Goal: Task Accomplishment & Management: Use online tool/utility

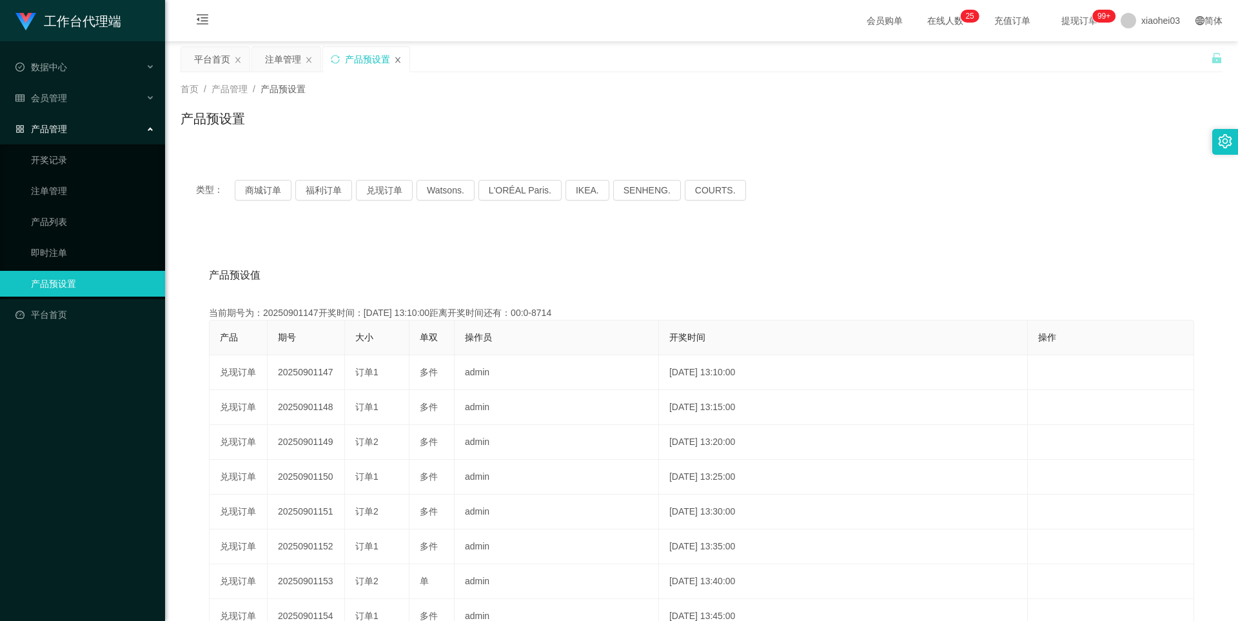
click at [398, 57] on icon "图标: close" at bounding box center [398, 60] width 8 height 8
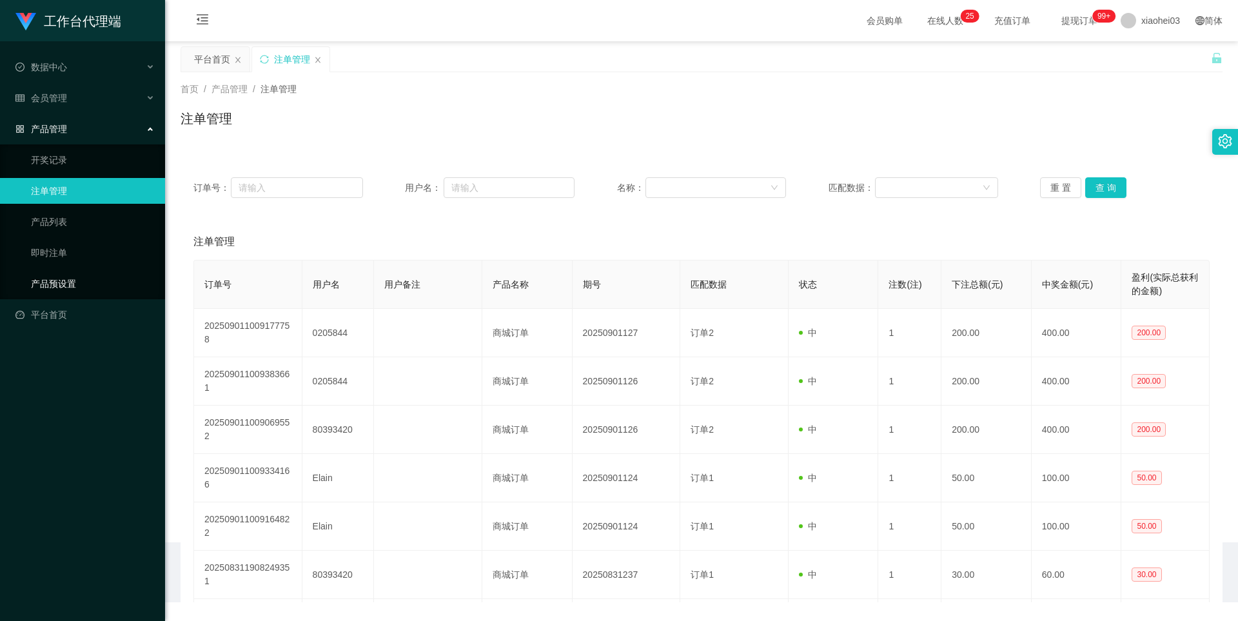
click at [60, 287] on link "产品预设置" at bounding box center [93, 284] width 124 height 26
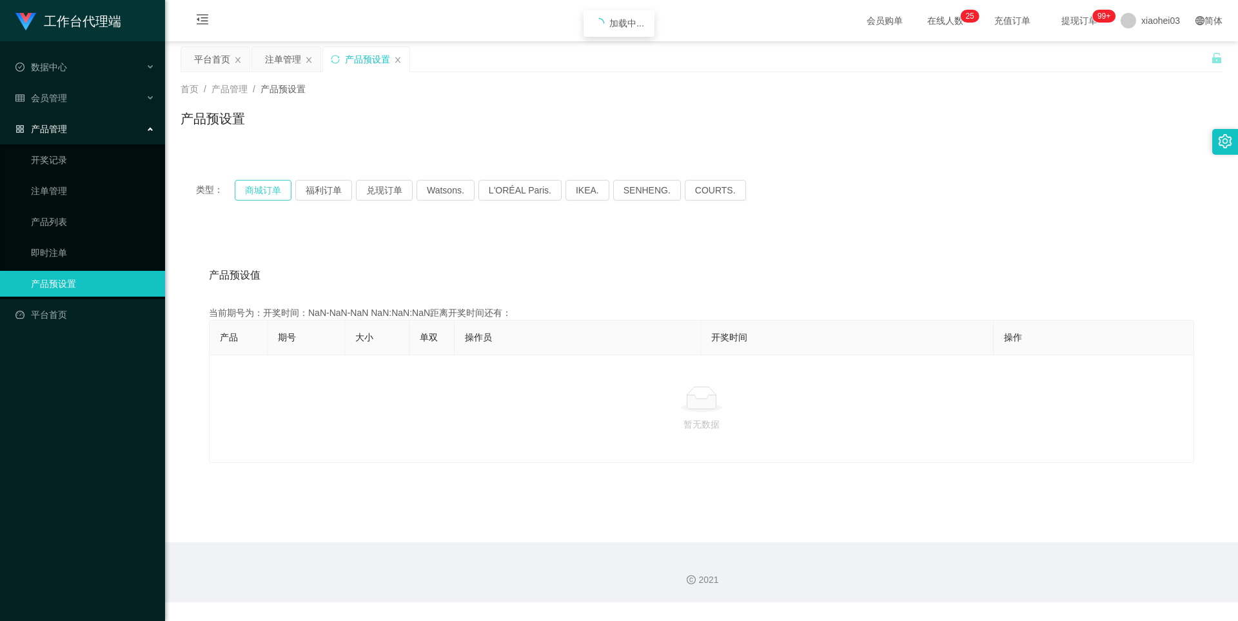
click at [268, 193] on button "商城订单" at bounding box center [263, 190] width 57 height 21
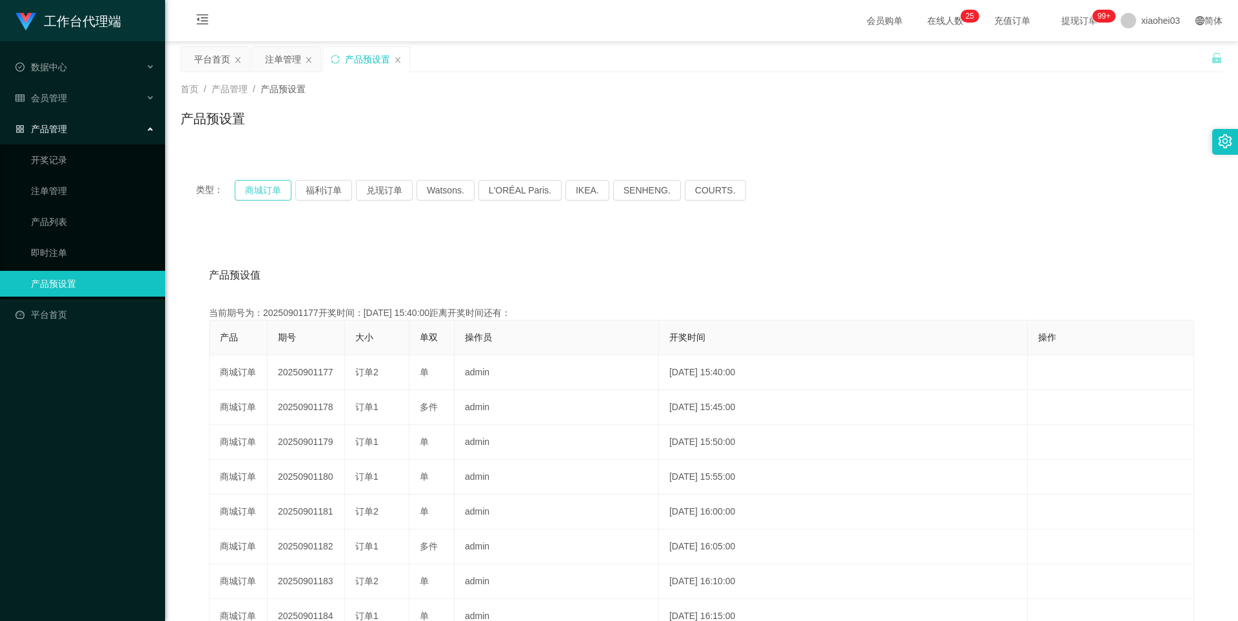
click at [276, 195] on button "商城订单" at bounding box center [263, 190] width 57 height 21
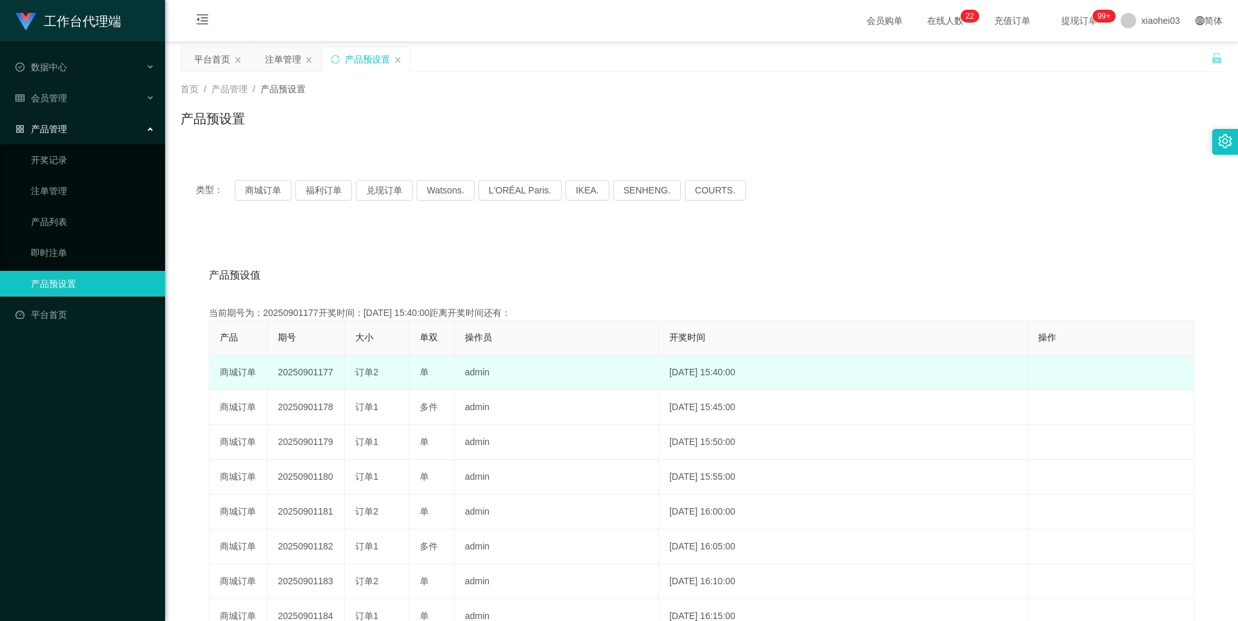
click at [326, 376] on td "20250901177" at bounding box center [306, 372] width 77 height 35
copy td "20250901177"
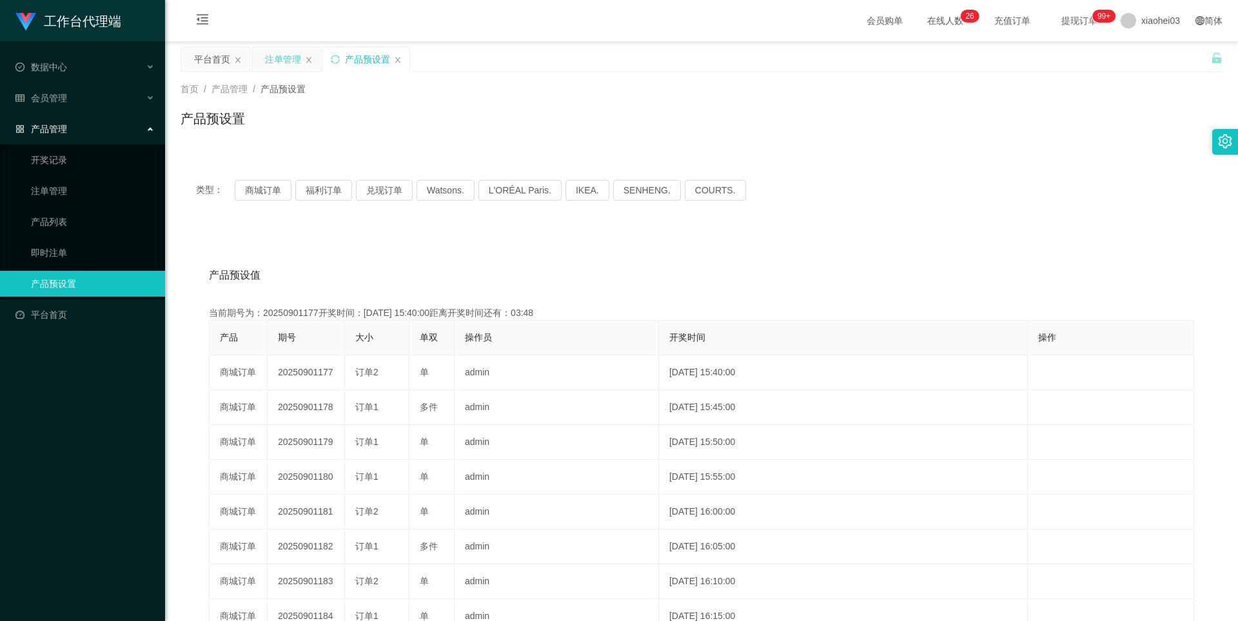
click at [287, 58] on div "注单管理" at bounding box center [283, 59] width 36 height 24
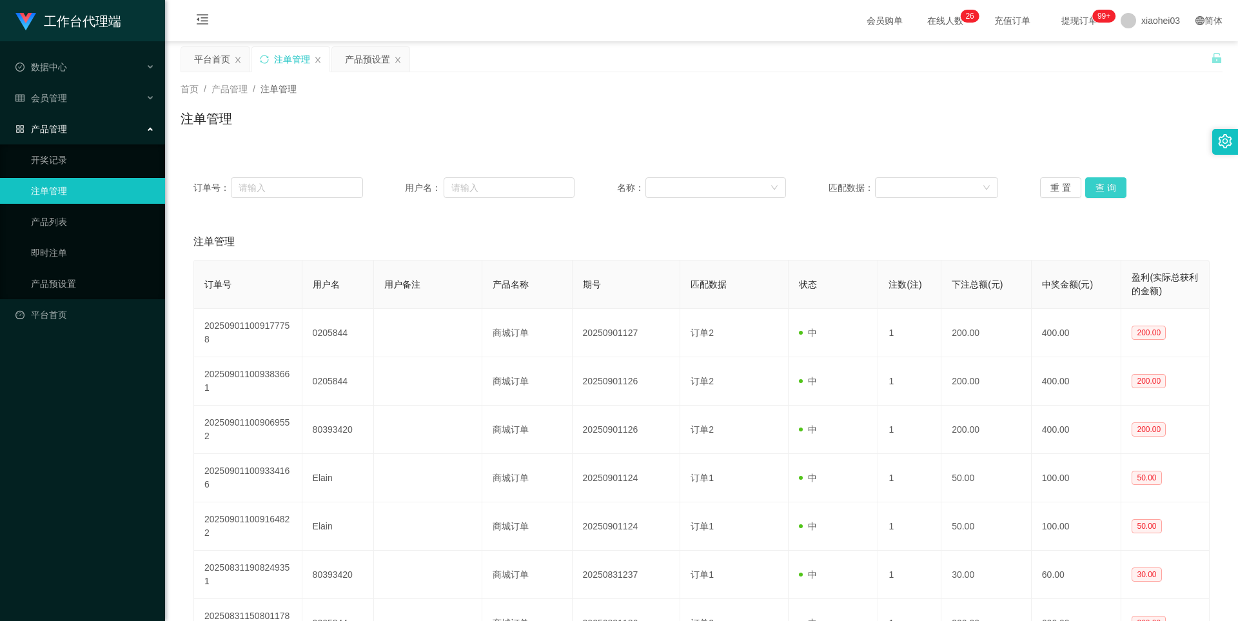
click at [1109, 188] on button "查 询" at bounding box center [1105, 187] width 41 height 21
click at [1109, 188] on div "重 置 查 询" at bounding box center [1125, 187] width 170 height 21
click at [1109, 188] on button "查 询" at bounding box center [1105, 187] width 41 height 21
click at [1109, 188] on div "重 置 查 询" at bounding box center [1125, 187] width 170 height 21
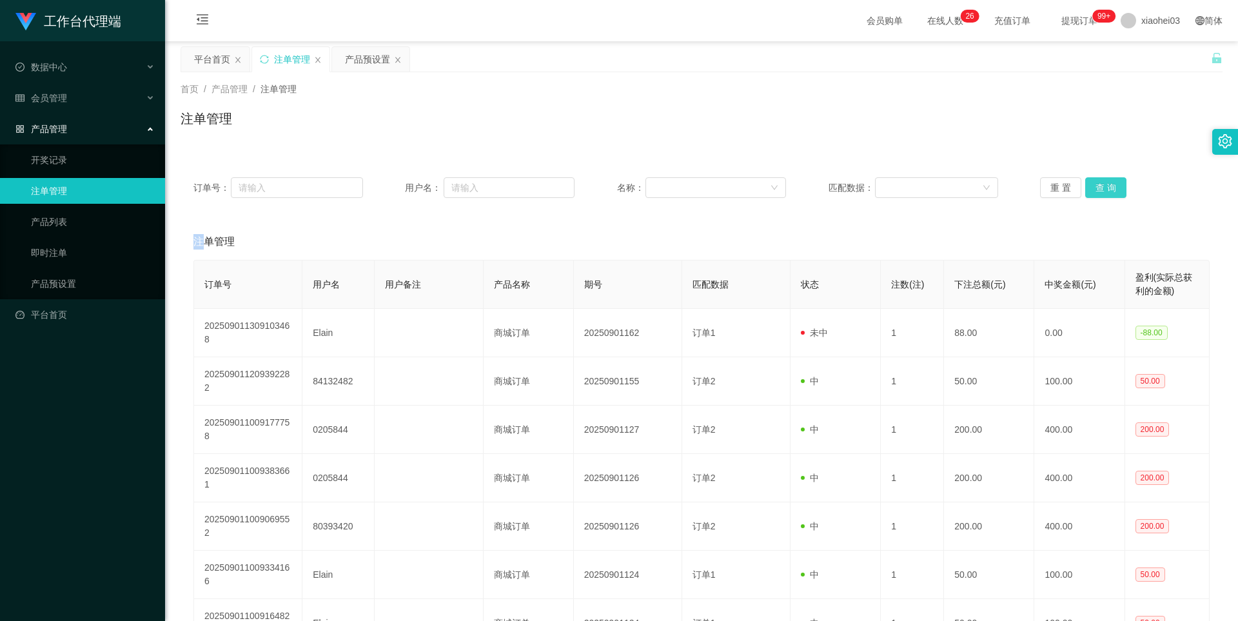
click at [1109, 188] on button "查 询" at bounding box center [1105, 187] width 41 height 21
click at [1109, 188] on div "重 置 查 询" at bounding box center [1125, 187] width 170 height 21
click at [1109, 188] on button "查 询" at bounding box center [1105, 187] width 41 height 21
click at [1109, 188] on div "重 置 查 询" at bounding box center [1125, 187] width 170 height 21
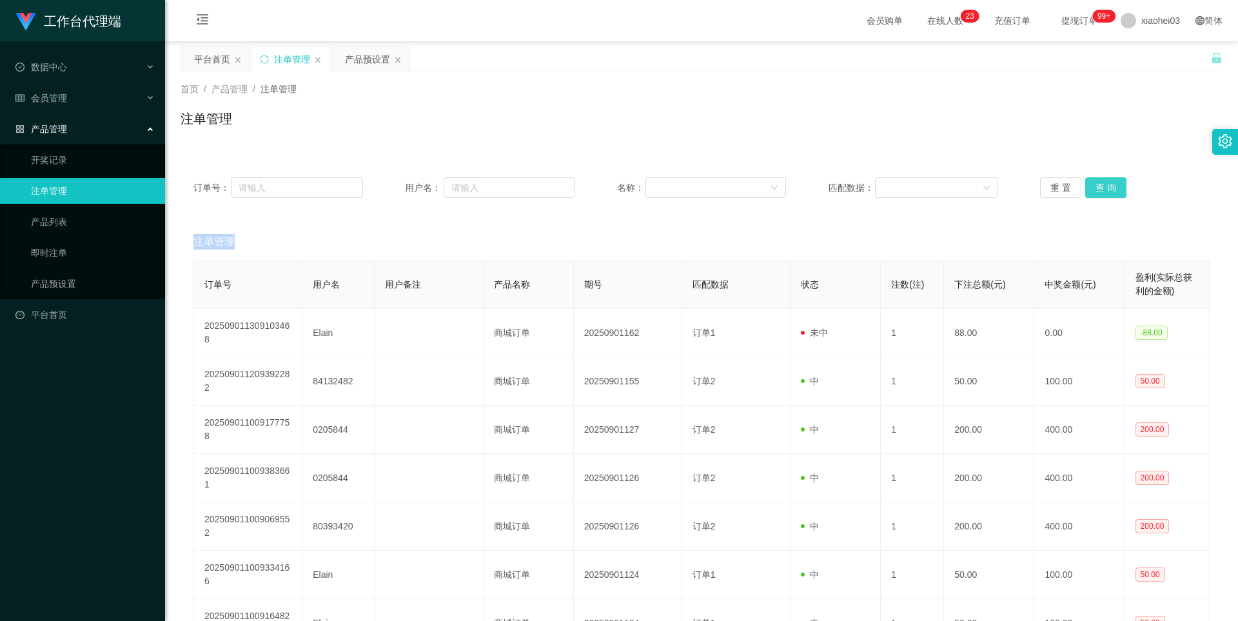
click at [1109, 188] on button "查 询" at bounding box center [1105, 187] width 41 height 21
click at [1109, 188] on div "重 置 查 询" at bounding box center [1125, 187] width 170 height 21
click at [1109, 188] on button "查 询" at bounding box center [1105, 187] width 41 height 21
click at [1109, 188] on div "重 置 查 询" at bounding box center [1125, 187] width 170 height 21
click at [1109, 188] on button "查 询" at bounding box center [1105, 187] width 41 height 21
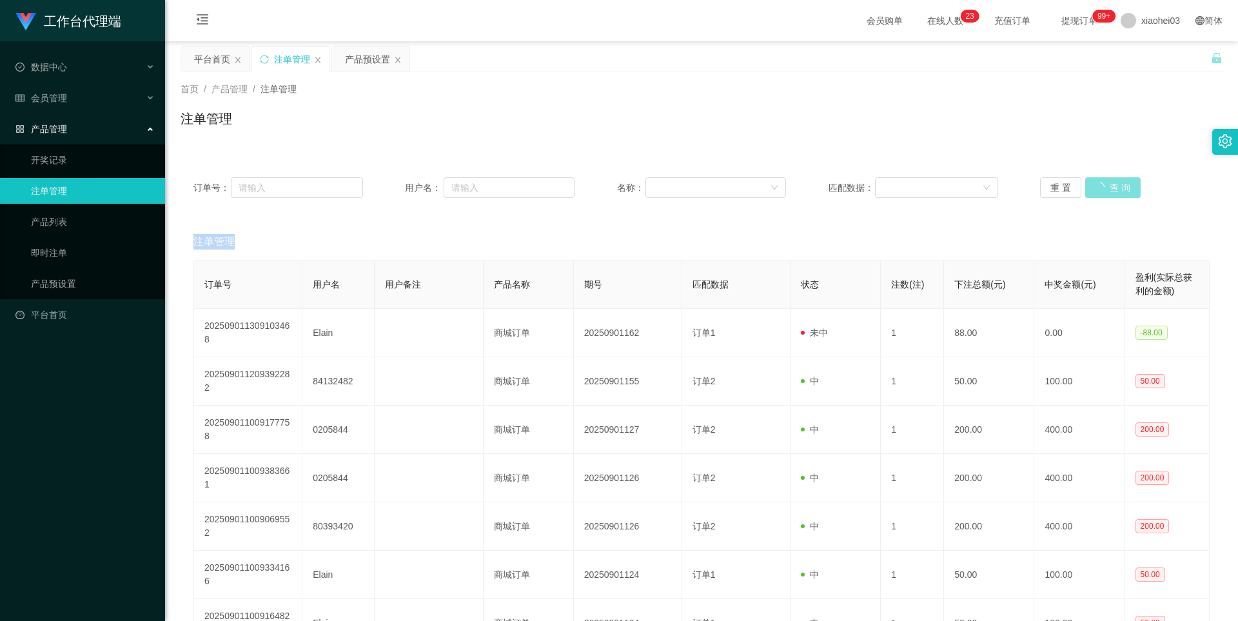
click at [1109, 188] on div "重 置 查 询" at bounding box center [1125, 187] width 170 height 21
click at [1109, 188] on button "查 询" at bounding box center [1105, 187] width 41 height 21
click at [1109, 188] on div "重 置 查 询" at bounding box center [1125, 187] width 170 height 21
click at [1109, 188] on button "查 询" at bounding box center [1105, 187] width 41 height 21
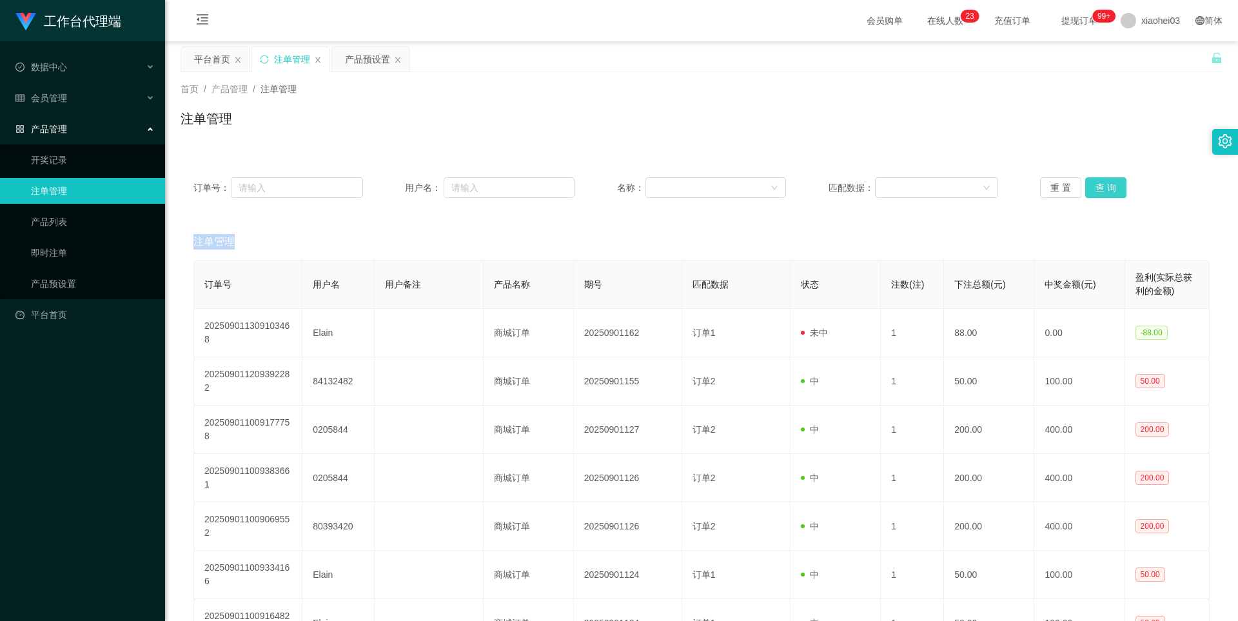
click at [1109, 188] on div "重 置 查 询" at bounding box center [1125, 187] width 170 height 21
click at [1109, 188] on button "查 询" at bounding box center [1105, 187] width 41 height 21
click at [1109, 188] on div "重 置 查 询" at bounding box center [1125, 187] width 170 height 21
click at [1109, 188] on button "查 询" at bounding box center [1105, 187] width 41 height 21
click at [1110, 188] on div "重 置 查 询" at bounding box center [1125, 187] width 170 height 21
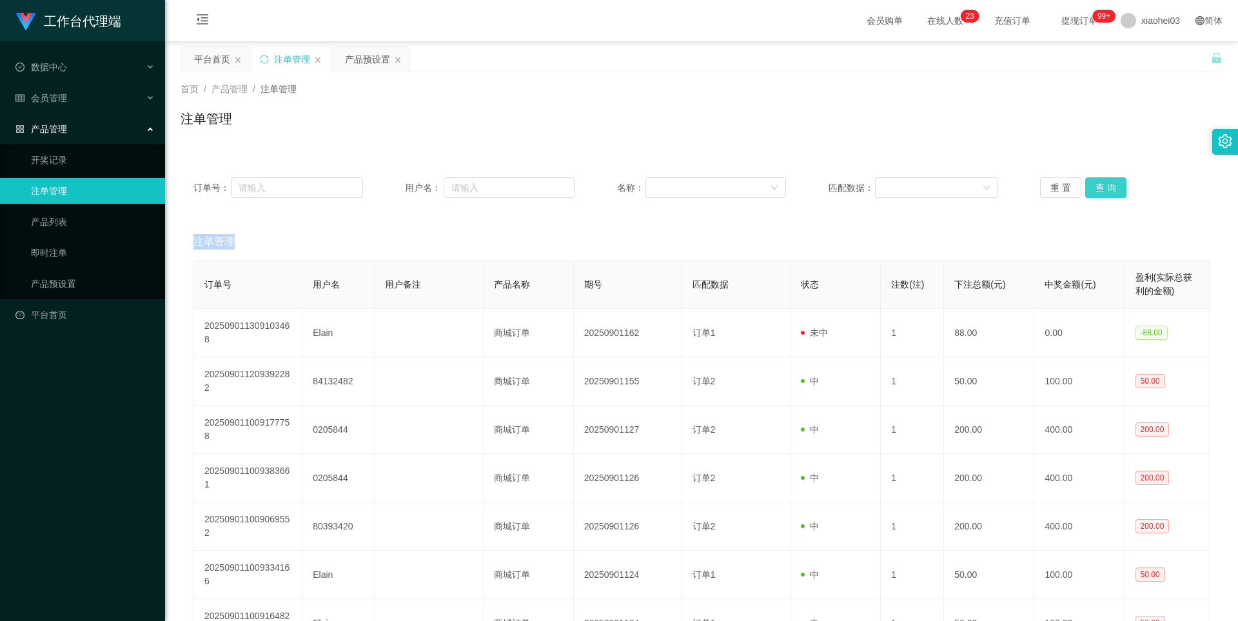
click at [1110, 188] on button "查 询" at bounding box center [1105, 187] width 41 height 21
click at [1110, 188] on div "重 置 查 询" at bounding box center [1125, 187] width 170 height 21
click at [1110, 188] on button "查 询" at bounding box center [1105, 187] width 41 height 21
click at [1110, 188] on div "重 置 查 询" at bounding box center [1125, 187] width 170 height 21
click at [1110, 188] on button "查 询" at bounding box center [1112, 187] width 55 height 21
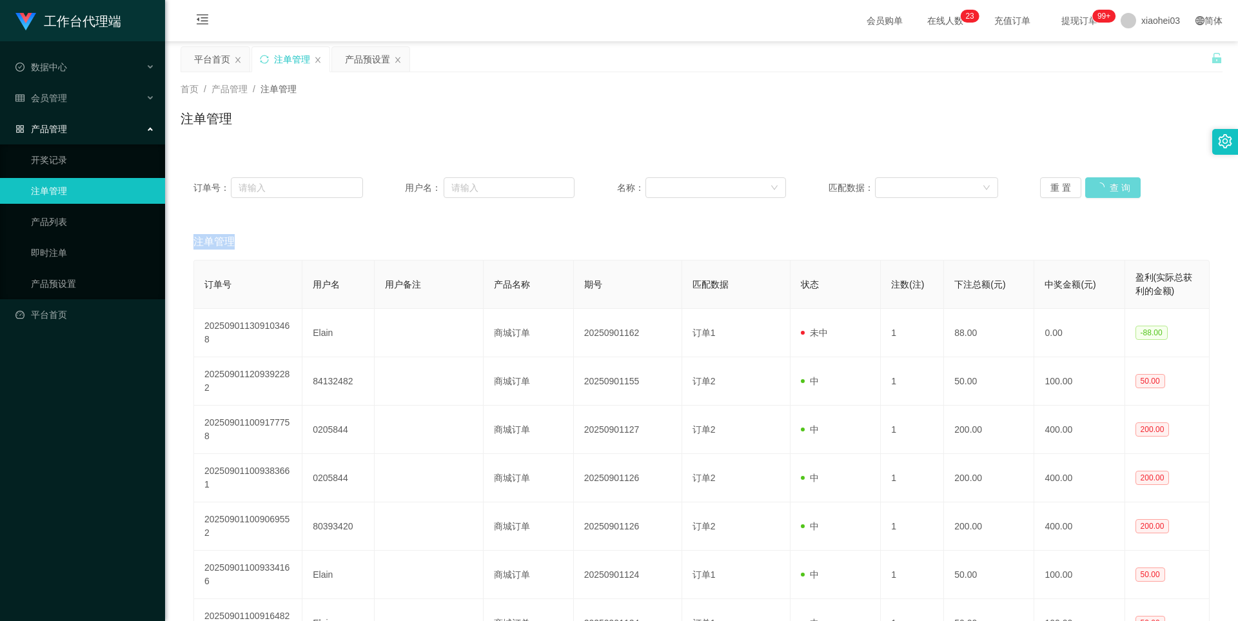
click at [1110, 188] on div "重 置 查 询" at bounding box center [1125, 187] width 170 height 21
click at [1110, 188] on button "查 询" at bounding box center [1105, 187] width 41 height 21
click at [1110, 188] on div "重 置 查 询" at bounding box center [1125, 187] width 170 height 21
click at [1110, 188] on button "查 询" at bounding box center [1105, 187] width 41 height 21
click at [1110, 188] on div "重 置 查 询" at bounding box center [1125, 187] width 170 height 21
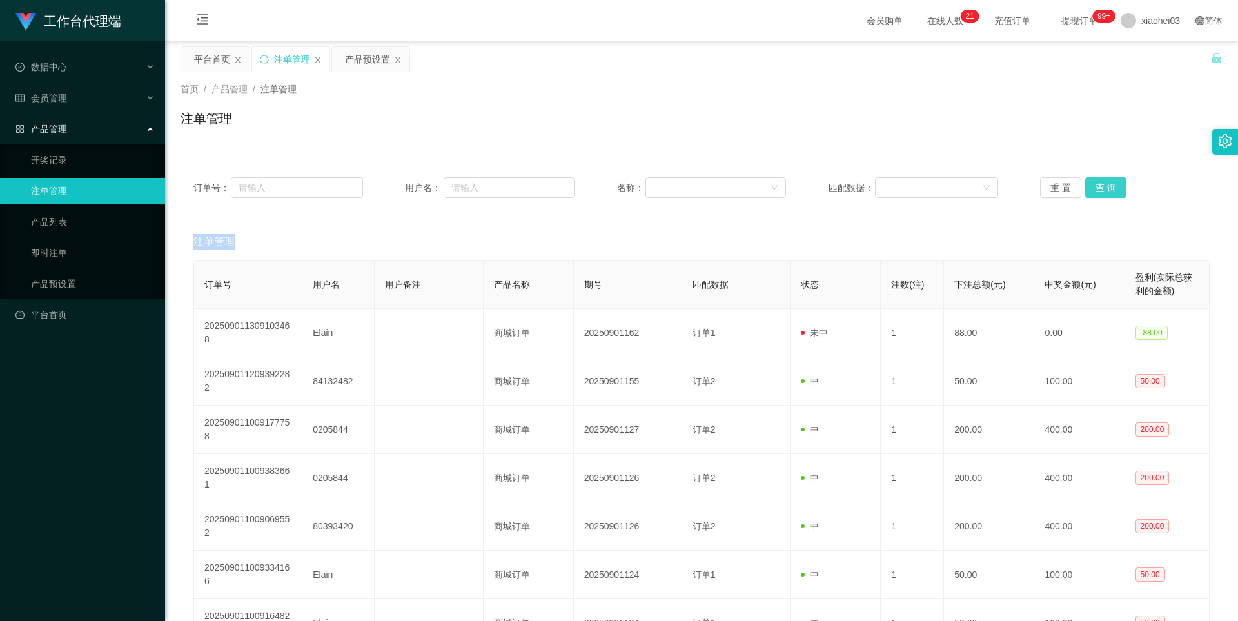
click at [1110, 188] on button "查 询" at bounding box center [1105, 187] width 41 height 21
click at [1110, 188] on button "查 询" at bounding box center [1112, 187] width 55 height 21
click at [1110, 188] on div "重 置 查 询" at bounding box center [1125, 187] width 170 height 21
click at [1110, 188] on button "查 询" at bounding box center [1105, 187] width 41 height 21
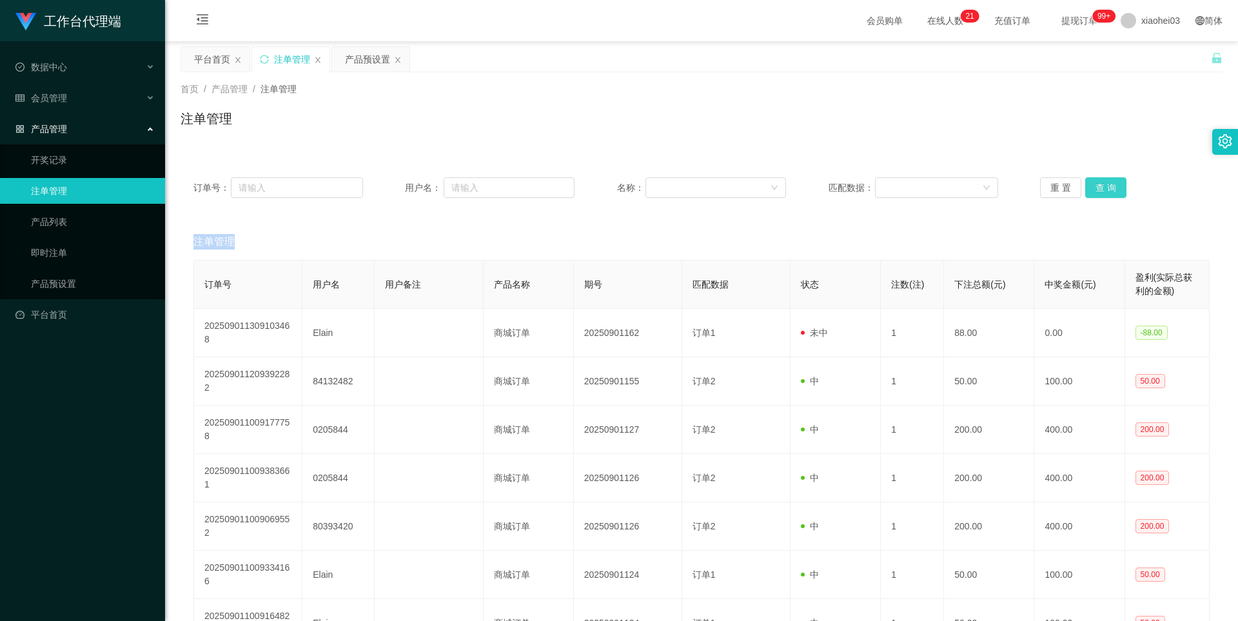
click at [1110, 188] on button "查 询" at bounding box center [1105, 187] width 41 height 21
click at [1110, 188] on div "重 置 查 询" at bounding box center [1125, 187] width 170 height 21
click at [1110, 188] on button "查 询" at bounding box center [1105, 187] width 41 height 21
click at [1110, 188] on button "查 询" at bounding box center [1112, 187] width 55 height 21
click at [1110, 188] on div "重 置 查 询" at bounding box center [1125, 187] width 170 height 21
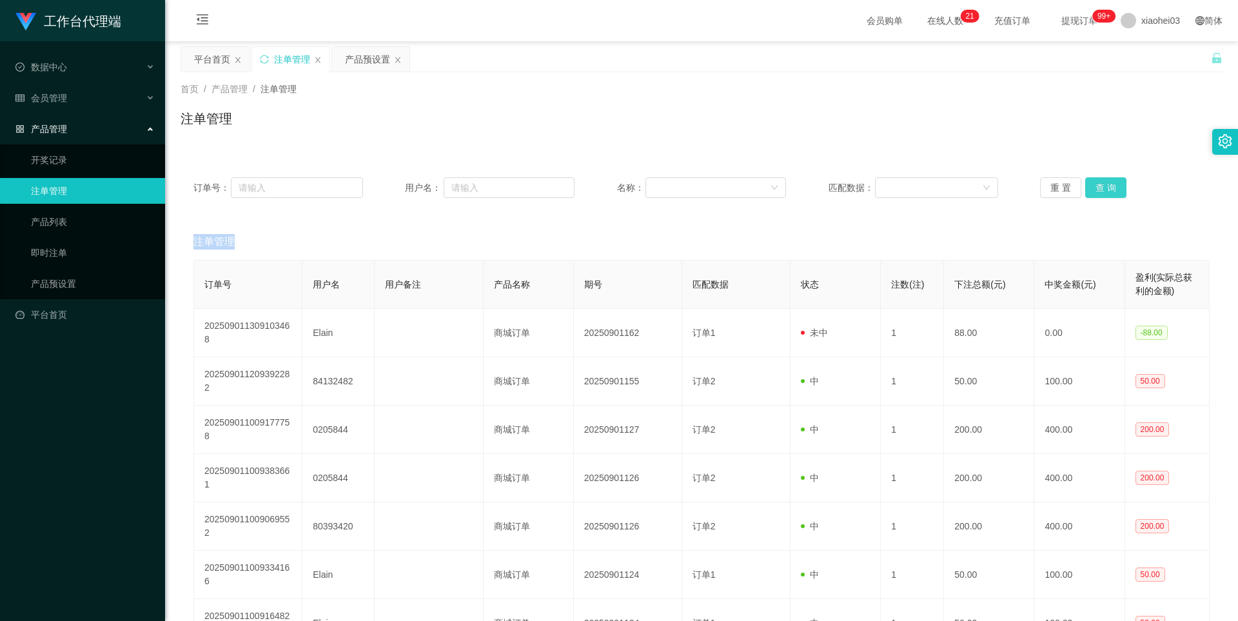
click at [1110, 188] on button "查 询" at bounding box center [1105, 187] width 41 height 21
click at [1110, 188] on div "重 置 查 询" at bounding box center [1125, 187] width 170 height 21
click at [1110, 188] on button "查 询" at bounding box center [1105, 187] width 41 height 21
click at [1110, 188] on div "重 置 查 询" at bounding box center [1125, 187] width 170 height 21
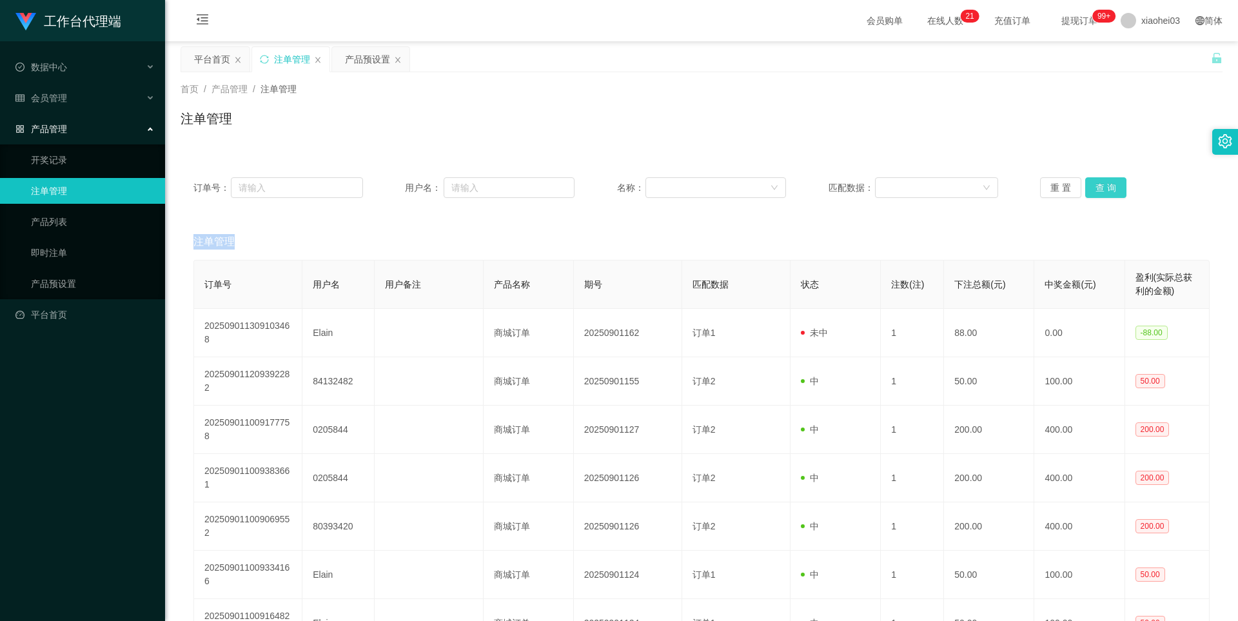
click at [1110, 188] on button "查 询" at bounding box center [1105, 187] width 41 height 21
click at [1110, 188] on div "重 置 查 询" at bounding box center [1125, 187] width 170 height 21
click at [1141, 11] on span "xiaohei03" at bounding box center [1160, 20] width 39 height 41
click at [1142, 63] on li "退出登录" at bounding box center [1151, 56] width 97 height 21
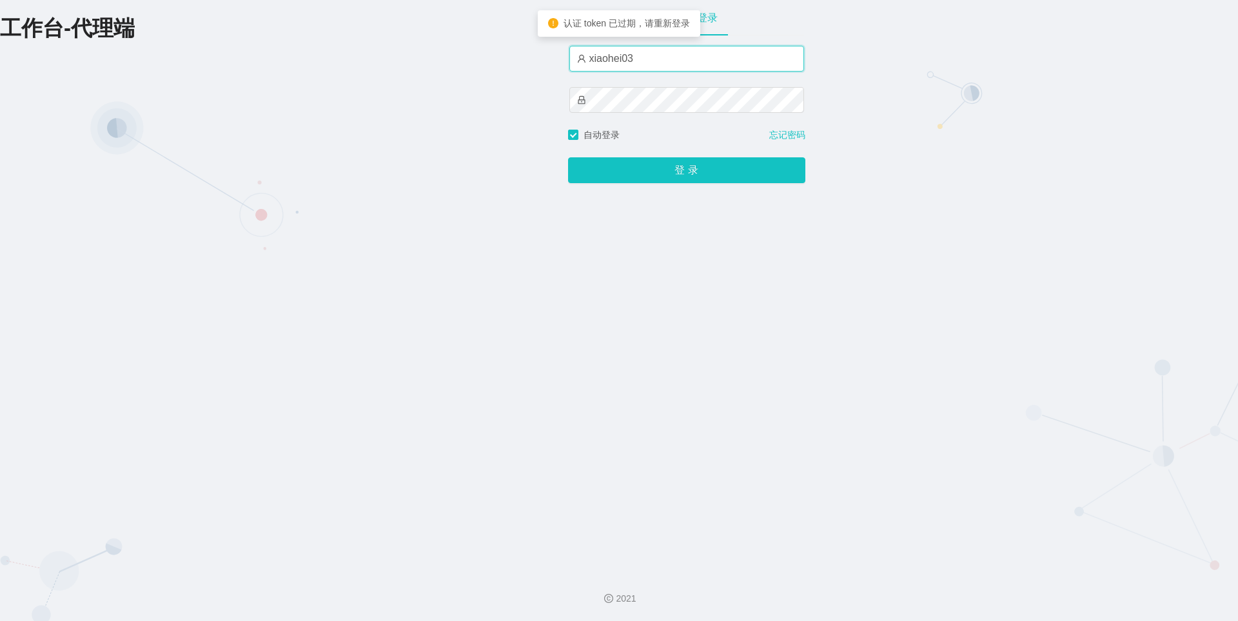
click at [674, 54] on input "xiaohei03" at bounding box center [686, 59] width 235 height 26
type input "xiaohei01"
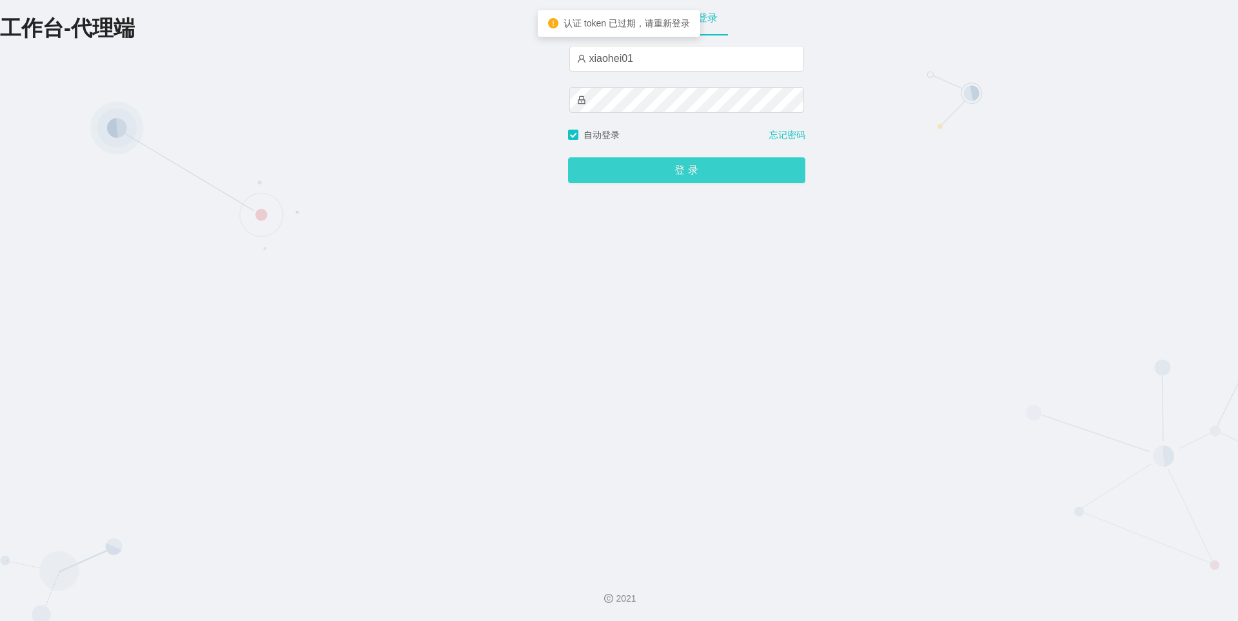
click at [685, 173] on button "登 录" at bounding box center [686, 170] width 237 height 26
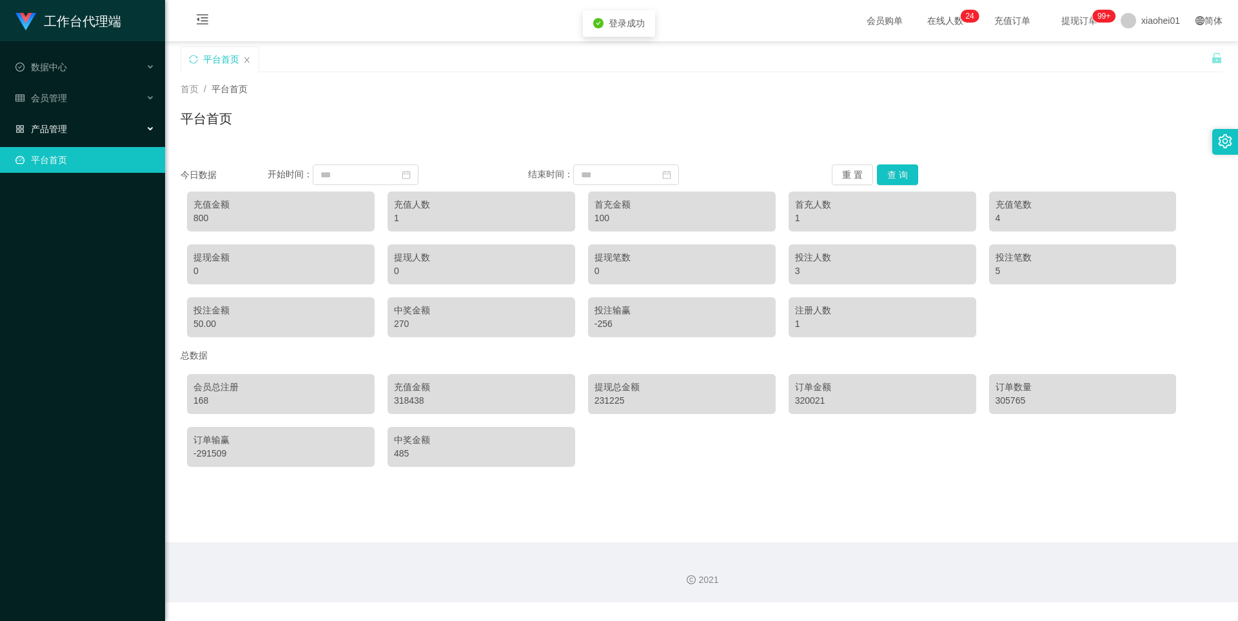
click at [80, 126] on div "产品管理" at bounding box center [82, 129] width 165 height 26
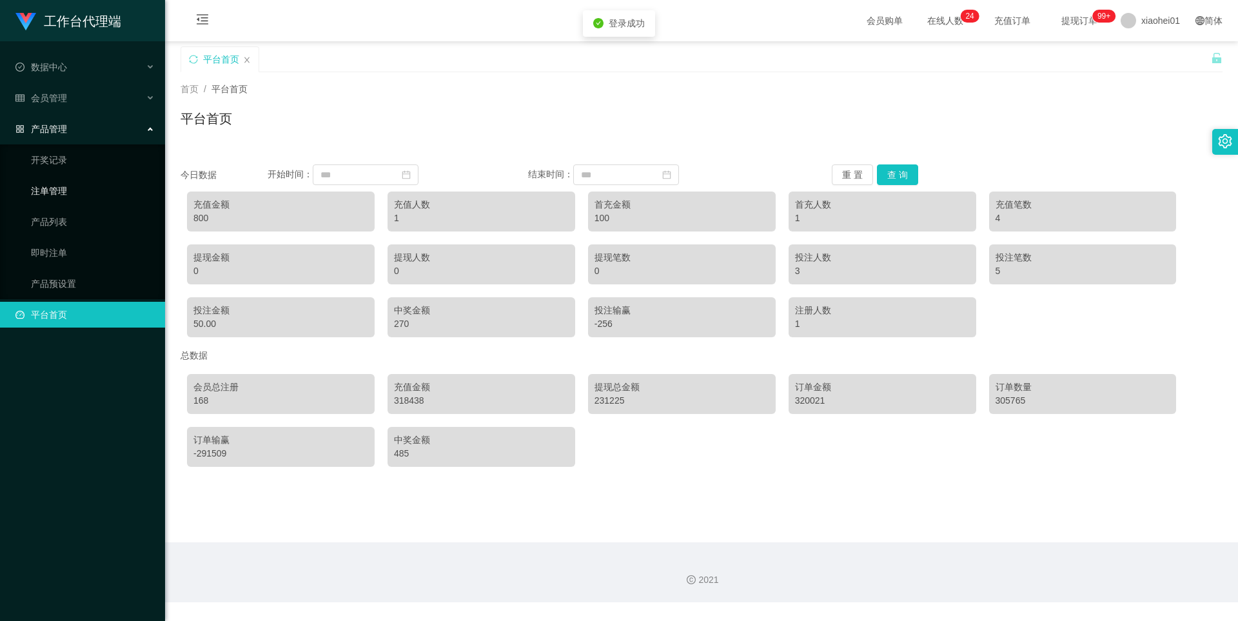
click at [68, 187] on link "注单管理" at bounding box center [93, 191] width 124 height 26
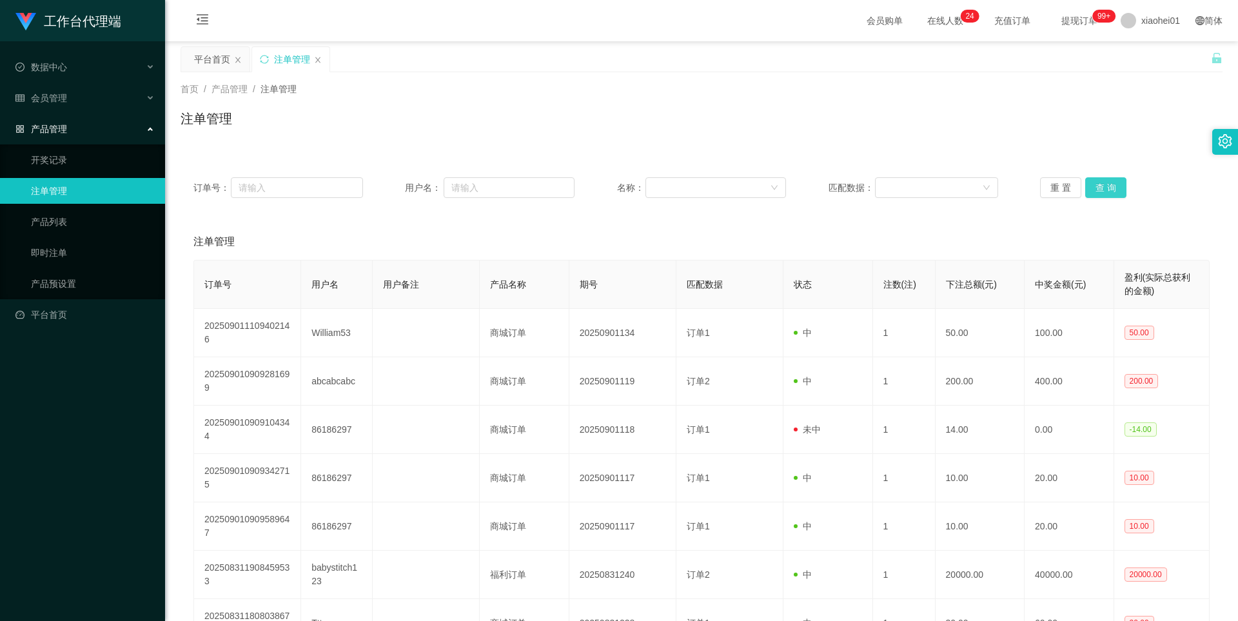
click at [1106, 184] on button "查 询" at bounding box center [1105, 187] width 41 height 21
click at [1106, 184] on div "重 置 查 询" at bounding box center [1125, 187] width 170 height 21
click at [1106, 184] on button "查 询" at bounding box center [1105, 187] width 41 height 21
click at [1106, 184] on div "重 置 查 询" at bounding box center [1125, 187] width 170 height 21
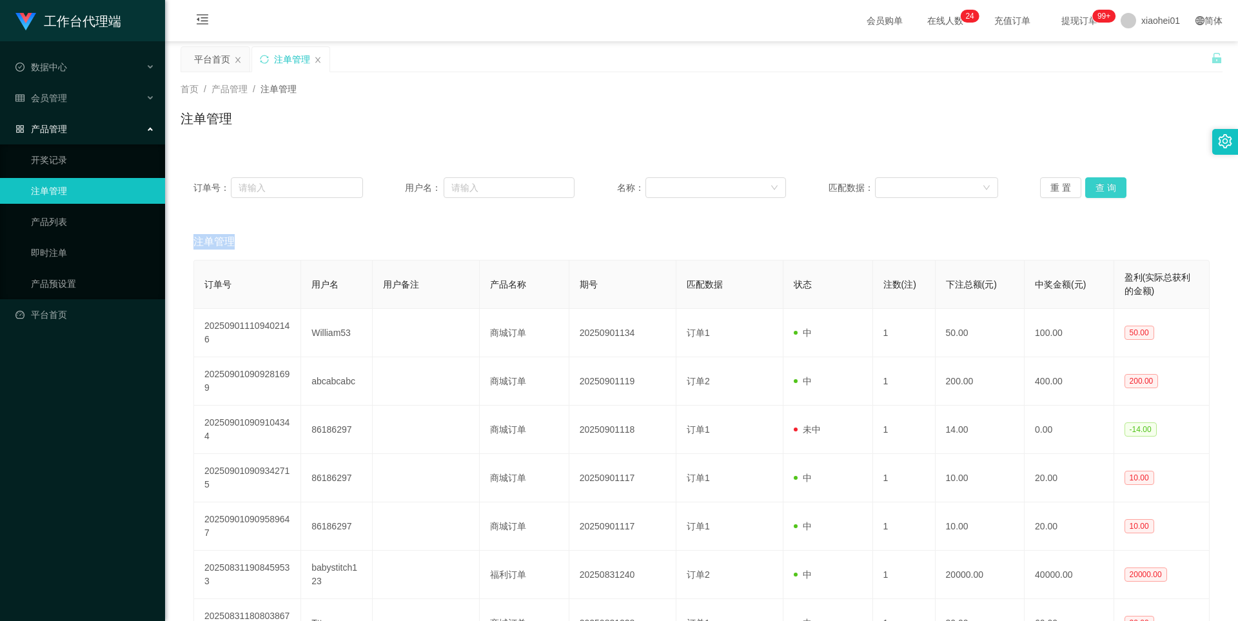
click at [1106, 184] on button "查 询" at bounding box center [1105, 187] width 41 height 21
click at [1106, 184] on div "重 置 查 询" at bounding box center [1125, 187] width 170 height 21
click at [1101, 187] on button "查 询" at bounding box center [1105, 187] width 41 height 21
click at [1101, 187] on div "重 置 查 询" at bounding box center [1125, 187] width 170 height 21
drag, startPoint x: 1101, startPoint y: 187, endPoint x: 1106, endPoint y: 168, distance: 20.0
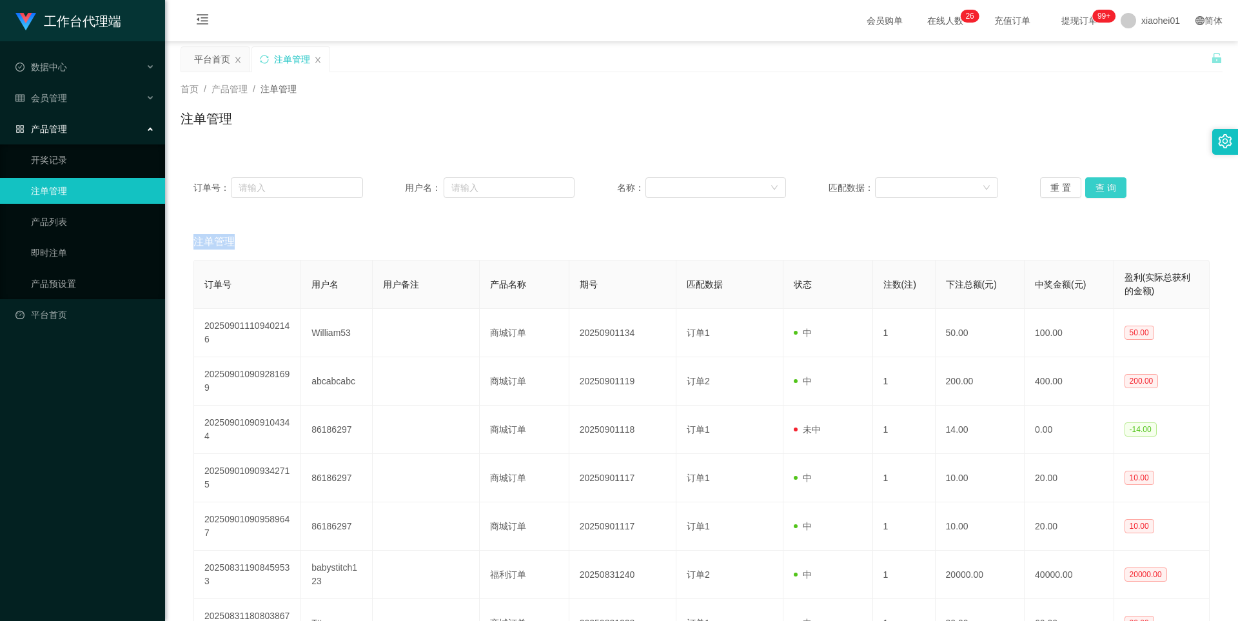
click at [1101, 188] on button "查 询" at bounding box center [1105, 187] width 41 height 21
click at [1143, 18] on span "xiaohei01" at bounding box center [1160, 20] width 39 height 41
click at [1142, 23] on span "xiaohei01" at bounding box center [1160, 20] width 39 height 41
click at [1138, 62] on div "平台首页 注单管理" at bounding box center [695, 68] width 1030 height 44
click at [1141, 24] on span "xiaohei01" at bounding box center [1160, 20] width 39 height 41
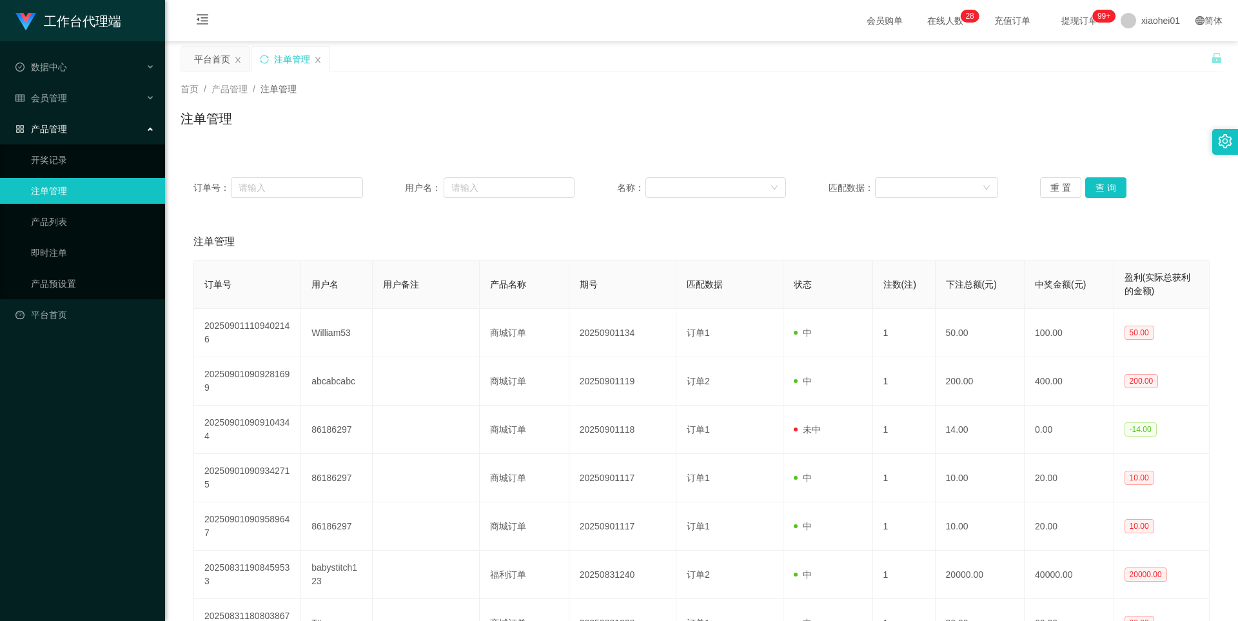
click at [1147, 58] on div "平台首页 注单管理" at bounding box center [695, 68] width 1030 height 44
click at [1141, 10] on span "xiaohei01" at bounding box center [1160, 20] width 39 height 41
click at [1135, 57] on span "退出登录" at bounding box center [1142, 57] width 36 height 10
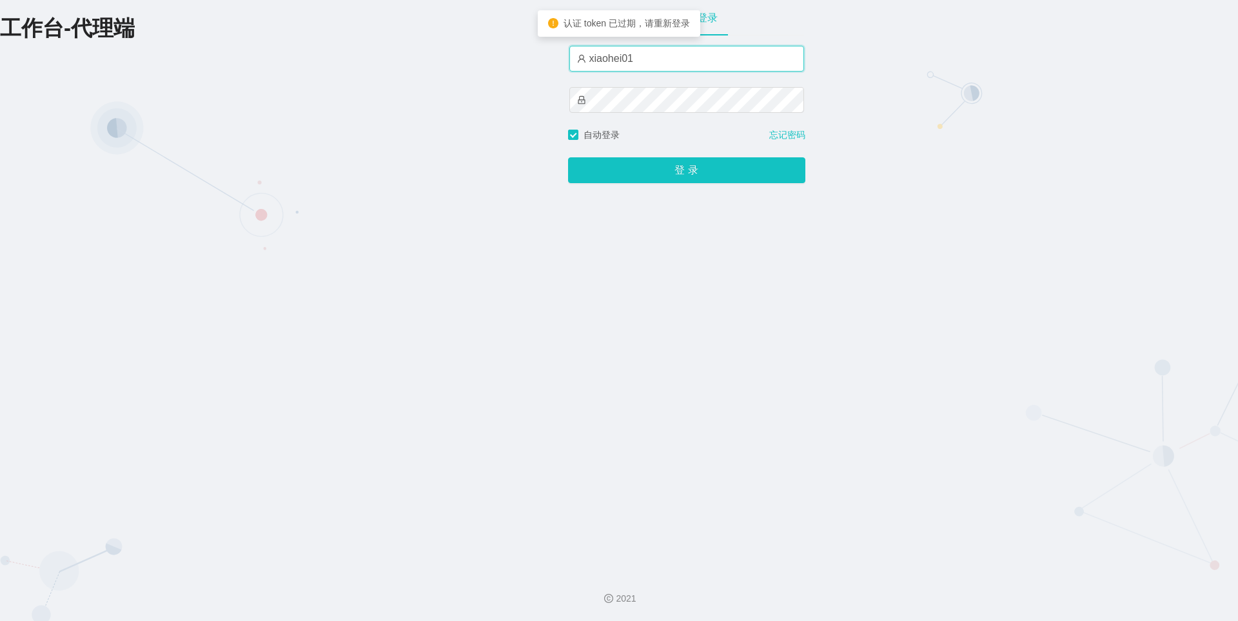
click at [647, 67] on input "xiaohei01" at bounding box center [686, 59] width 235 height 26
type input "xiaohei03"
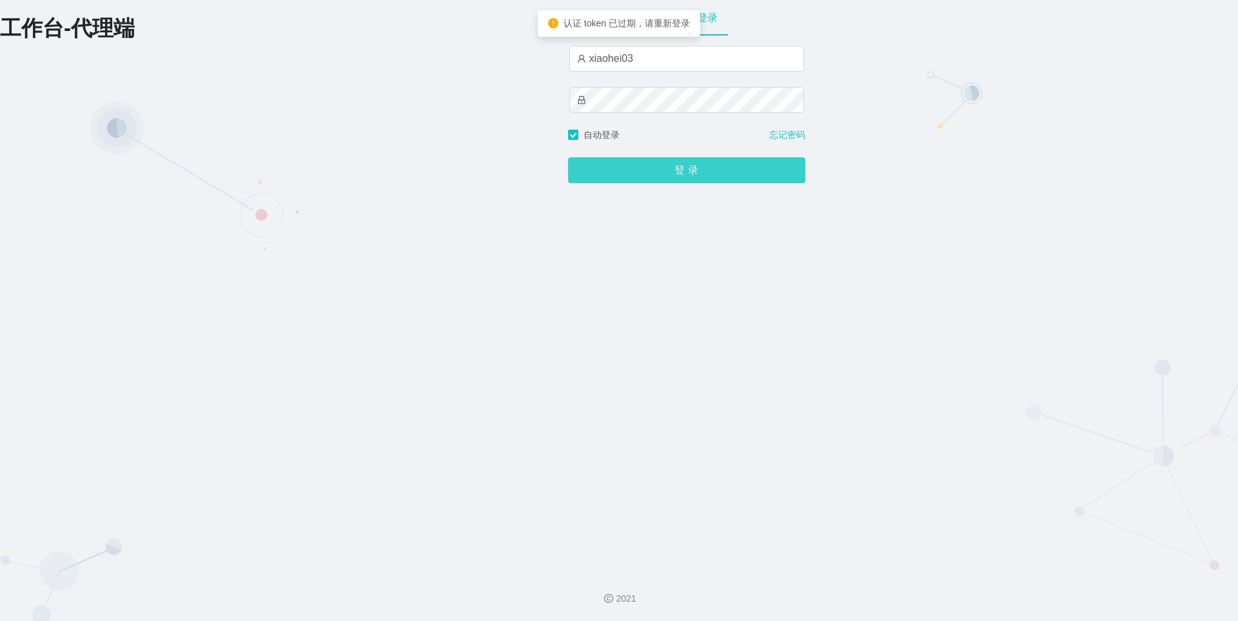
click at [645, 169] on button "登 录" at bounding box center [686, 170] width 237 height 26
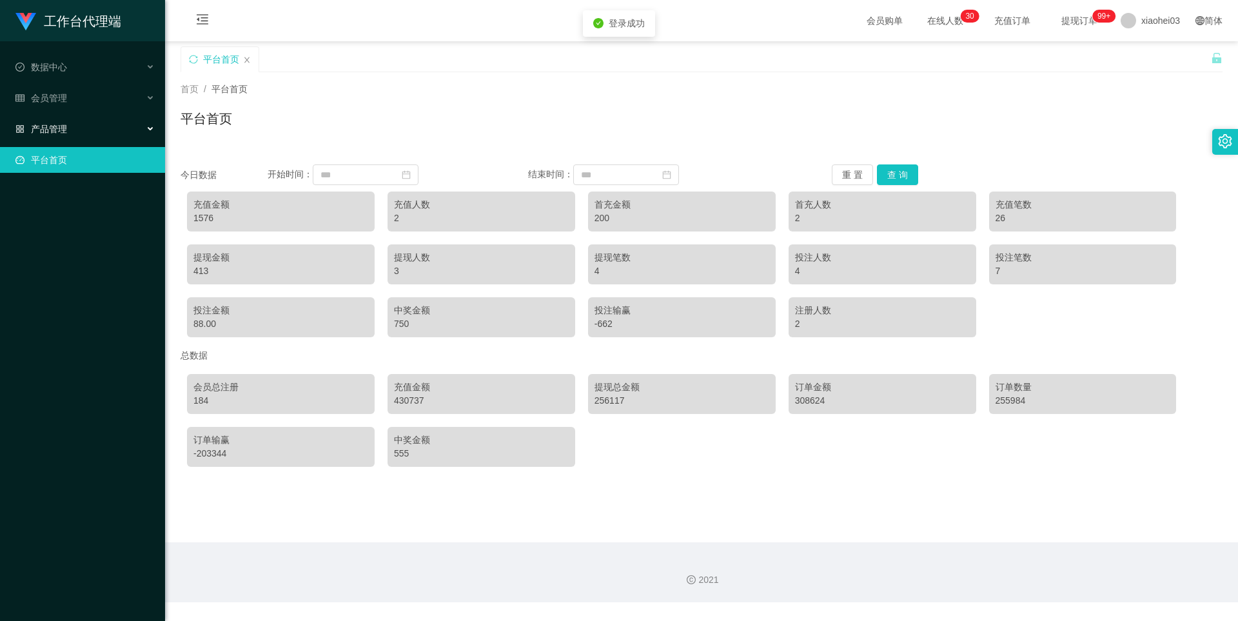
click at [56, 129] on span "产品管理" at bounding box center [41, 129] width 52 height 10
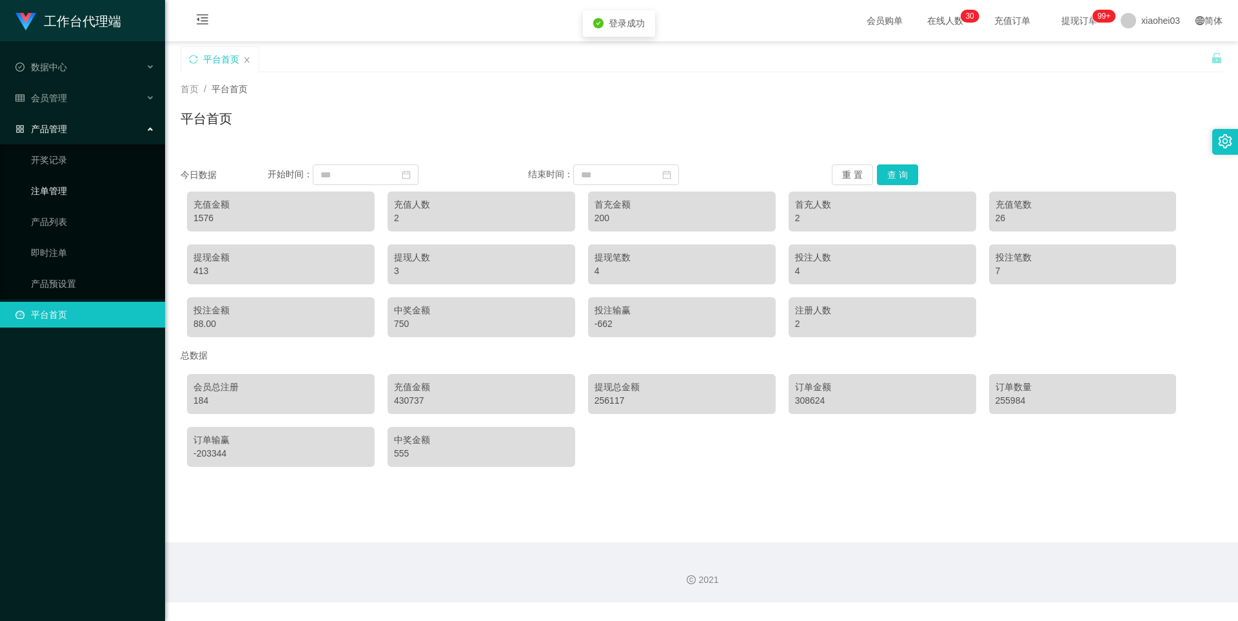
click at [61, 188] on link "注单管理" at bounding box center [93, 191] width 124 height 26
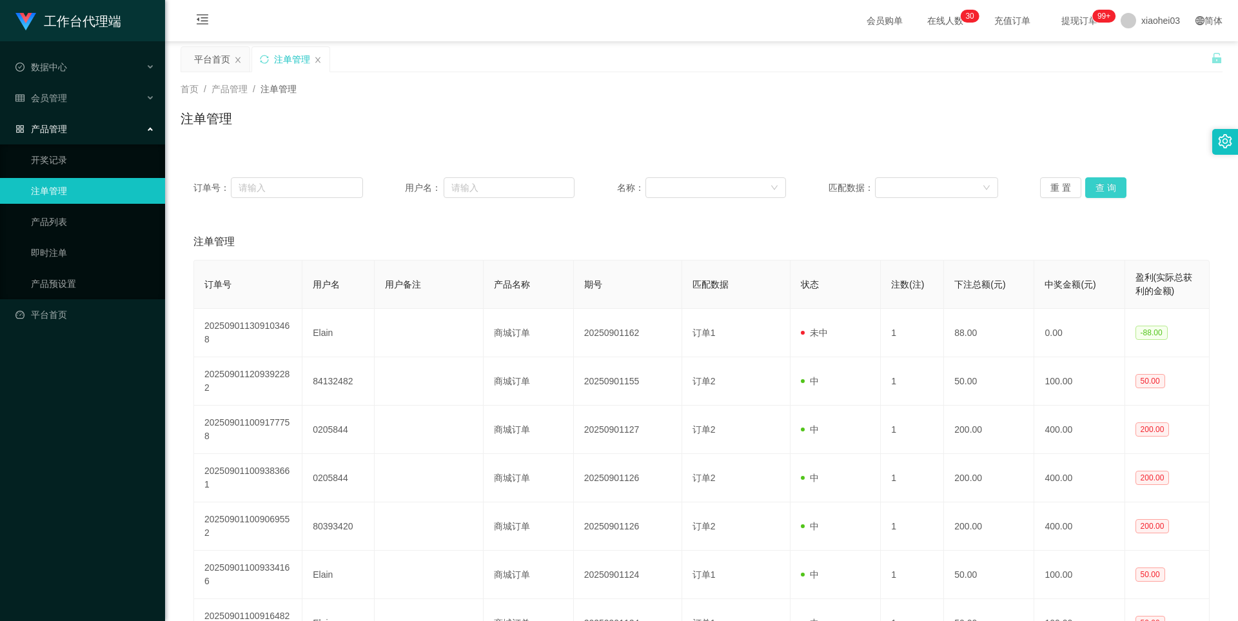
click at [1102, 184] on button "查 询" at bounding box center [1105, 187] width 41 height 21
click at [1102, 184] on div "重 置 查 询" at bounding box center [1125, 187] width 170 height 21
click at [1102, 184] on button "查 询" at bounding box center [1105, 187] width 41 height 21
drag, startPoint x: 1102, startPoint y: 184, endPoint x: 1159, endPoint y: 112, distance: 91.8
click at [1102, 184] on div "重 置 查 询" at bounding box center [1125, 187] width 170 height 21
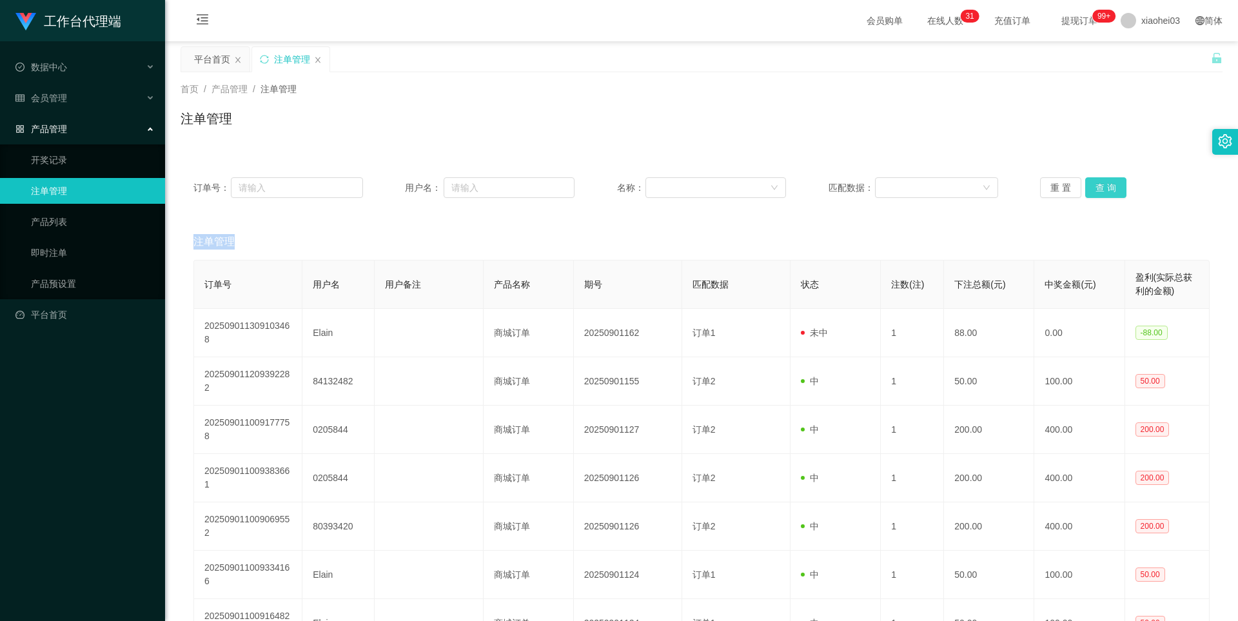
click at [1107, 188] on button "查 询" at bounding box center [1105, 187] width 41 height 21
click at [1107, 188] on div "重 置 查 询" at bounding box center [1125, 187] width 170 height 21
click at [1107, 188] on button "查 询" at bounding box center [1105, 187] width 41 height 21
click at [1107, 188] on div "重 置 查 询" at bounding box center [1125, 187] width 170 height 21
click at [1107, 188] on button "查 询" at bounding box center [1105, 187] width 41 height 21
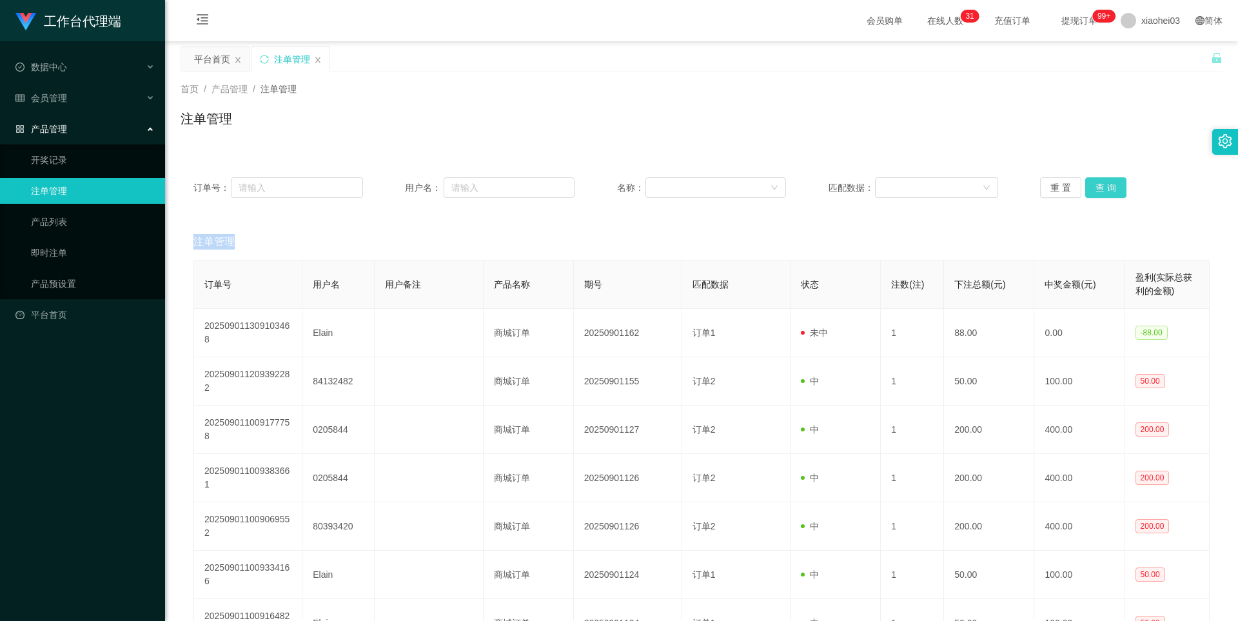
click at [1107, 188] on div "重 置 查 询" at bounding box center [1125, 187] width 170 height 21
click at [1141, 24] on span "xiaohei03" at bounding box center [1160, 20] width 39 height 41
click at [1140, 57] on span "退出登录" at bounding box center [1142, 57] width 36 height 10
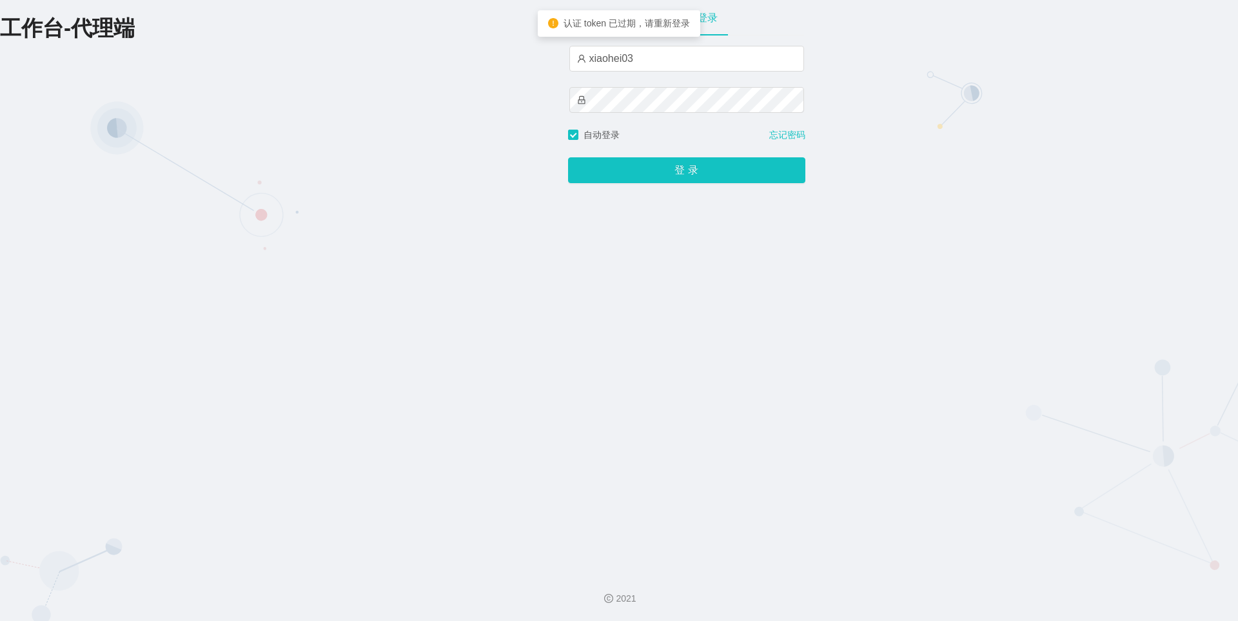
click at [664, 77] on div "xiaohei03" at bounding box center [686, 87] width 235 height 83
click at [659, 61] on input "xiaohei03" at bounding box center [686, 59] width 235 height 26
type input "xiaohei01"
click at [650, 175] on button "登 录" at bounding box center [686, 170] width 237 height 26
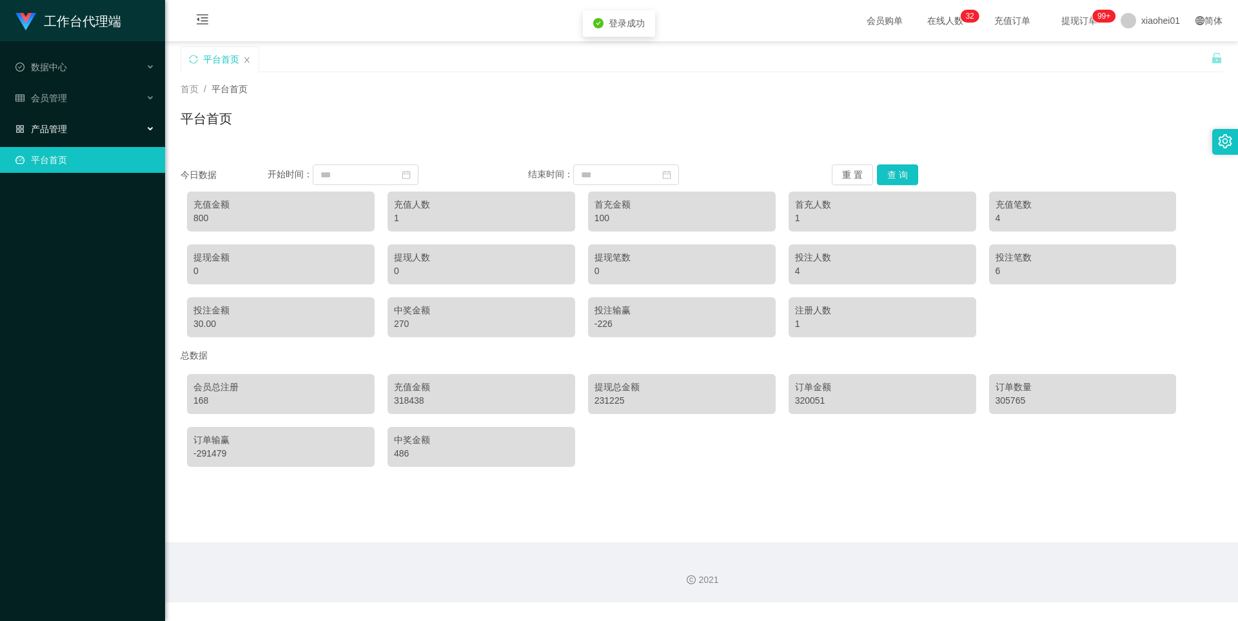
click at [74, 128] on div "产品管理" at bounding box center [82, 129] width 165 height 26
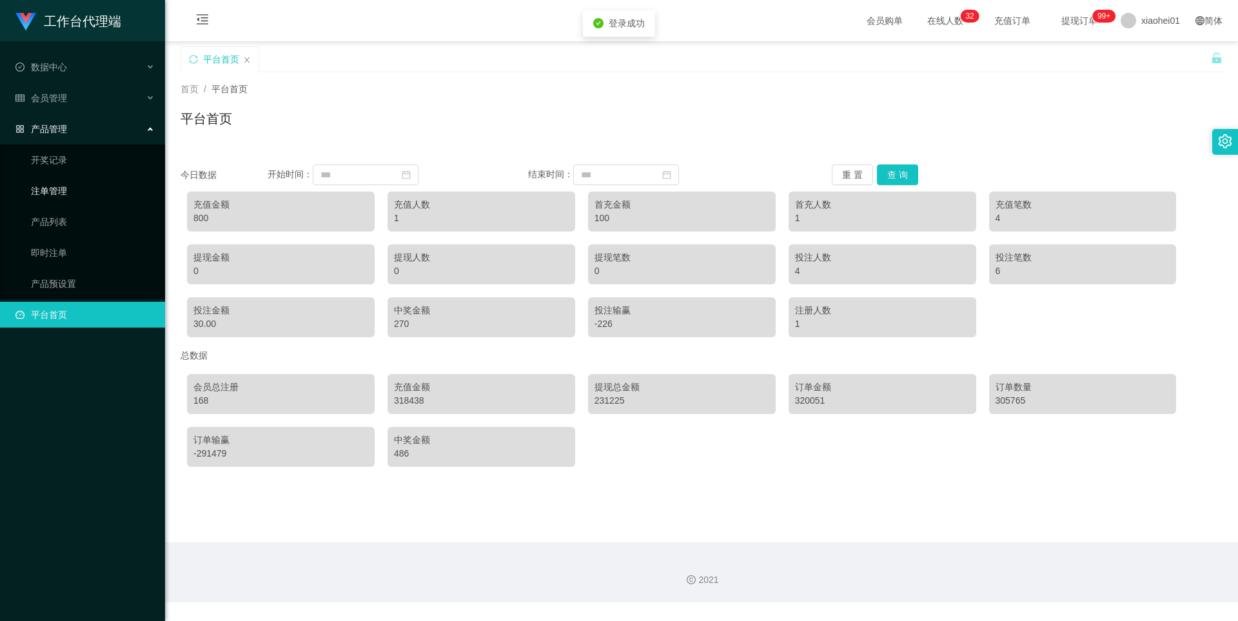
click at [70, 184] on link "注单管理" at bounding box center [93, 191] width 124 height 26
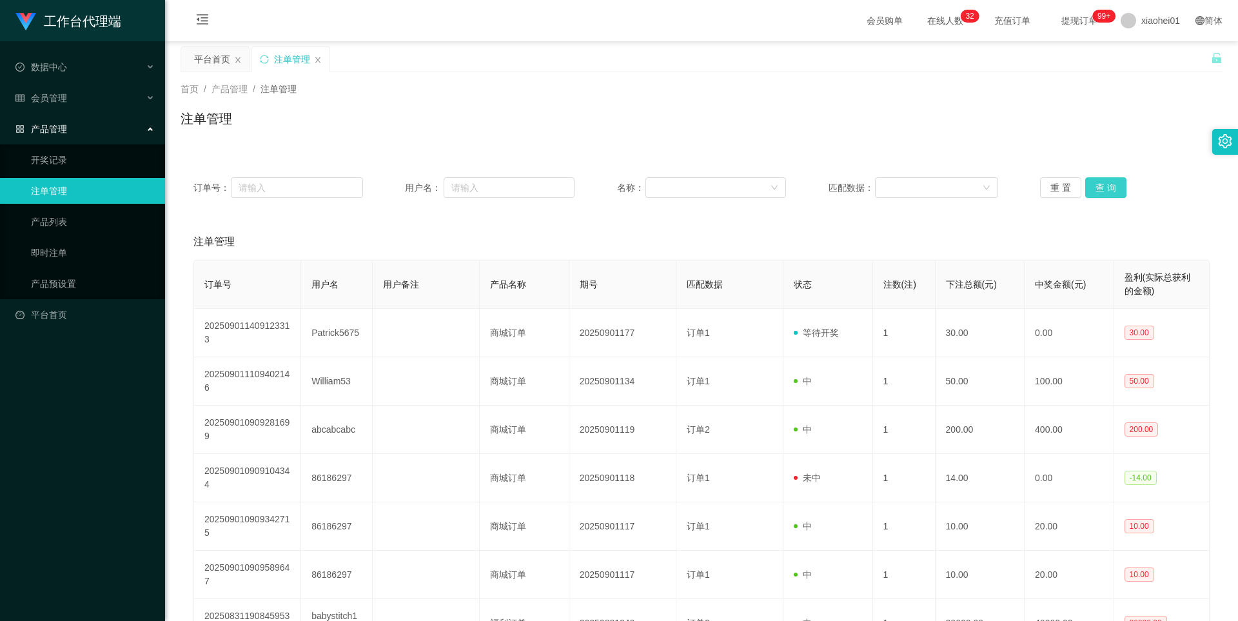
click at [1105, 183] on button "查 询" at bounding box center [1105, 187] width 41 height 21
click at [1105, 183] on div "重 置 查 询" at bounding box center [1125, 187] width 170 height 21
click at [1141, 19] on span "xiaohei01" at bounding box center [1160, 20] width 39 height 41
click at [1140, 68] on div "平台首页 注单管理" at bounding box center [695, 68] width 1030 height 44
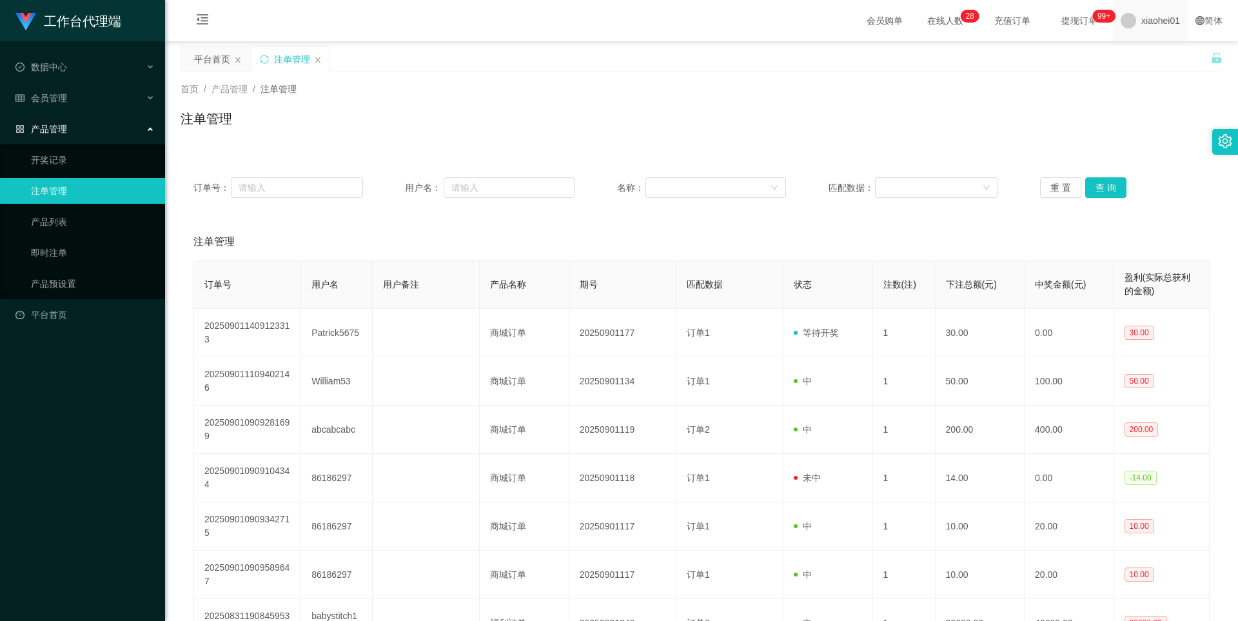
click at [1141, 26] on span "xiaohei01" at bounding box center [1160, 20] width 39 height 41
click at [1138, 52] on span "退出登录" at bounding box center [1142, 57] width 36 height 10
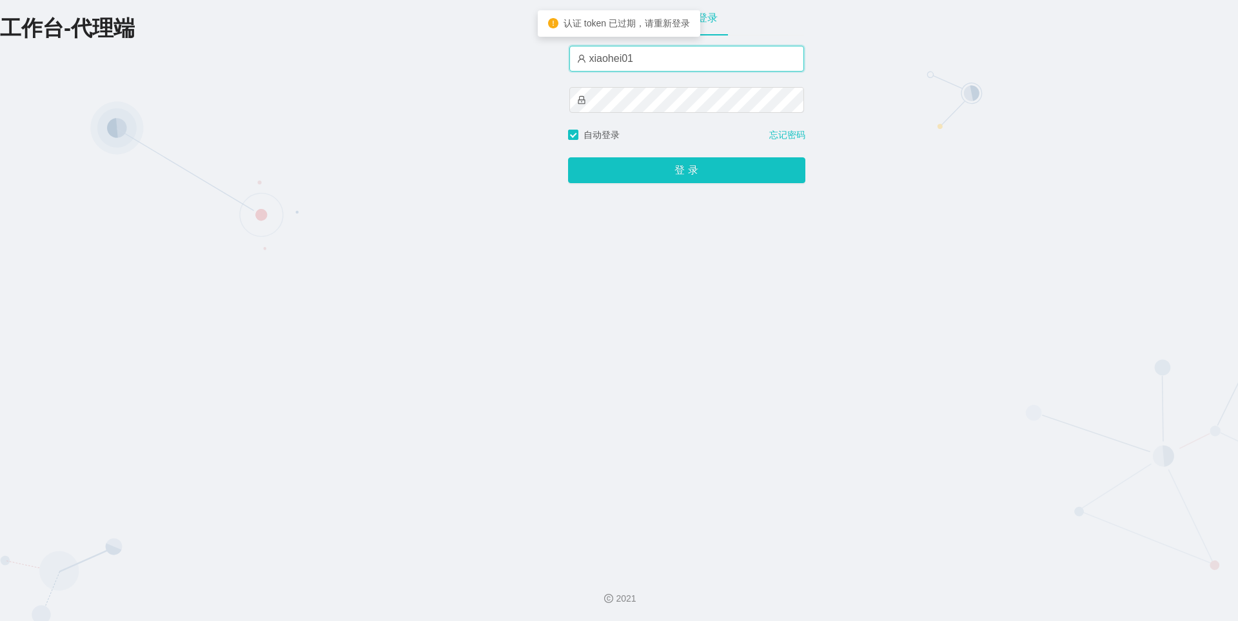
click at [676, 50] on input "xiaohei01" at bounding box center [686, 59] width 235 height 26
type input "xiaohei03"
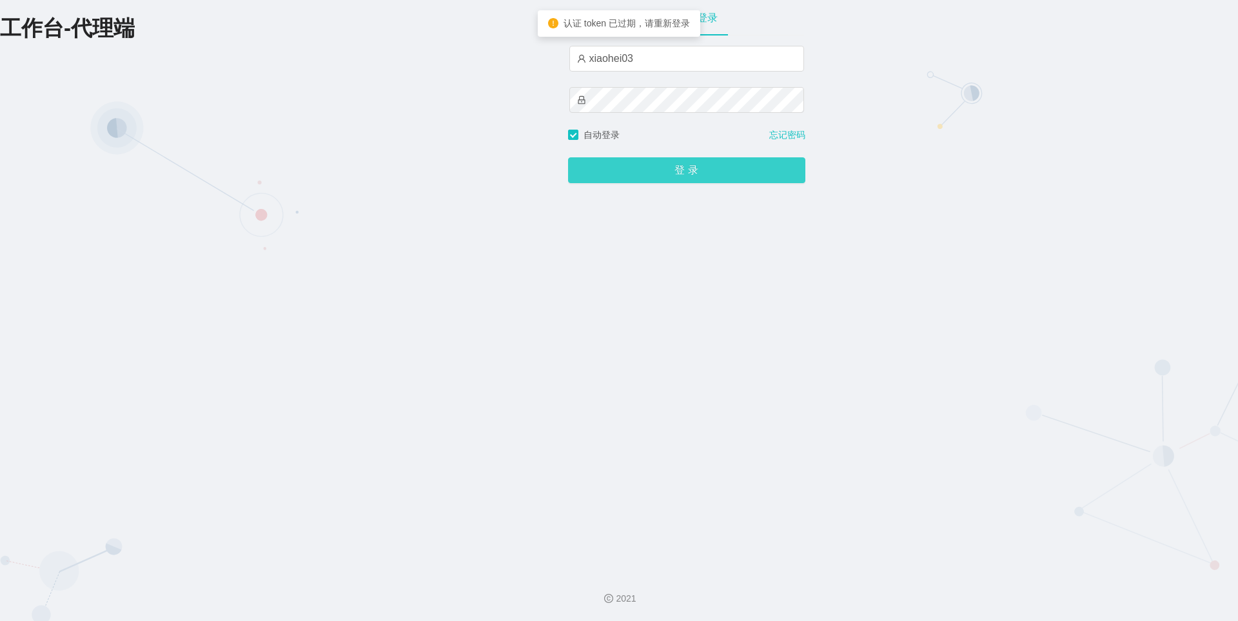
click at [633, 168] on button "登 录" at bounding box center [686, 170] width 237 height 26
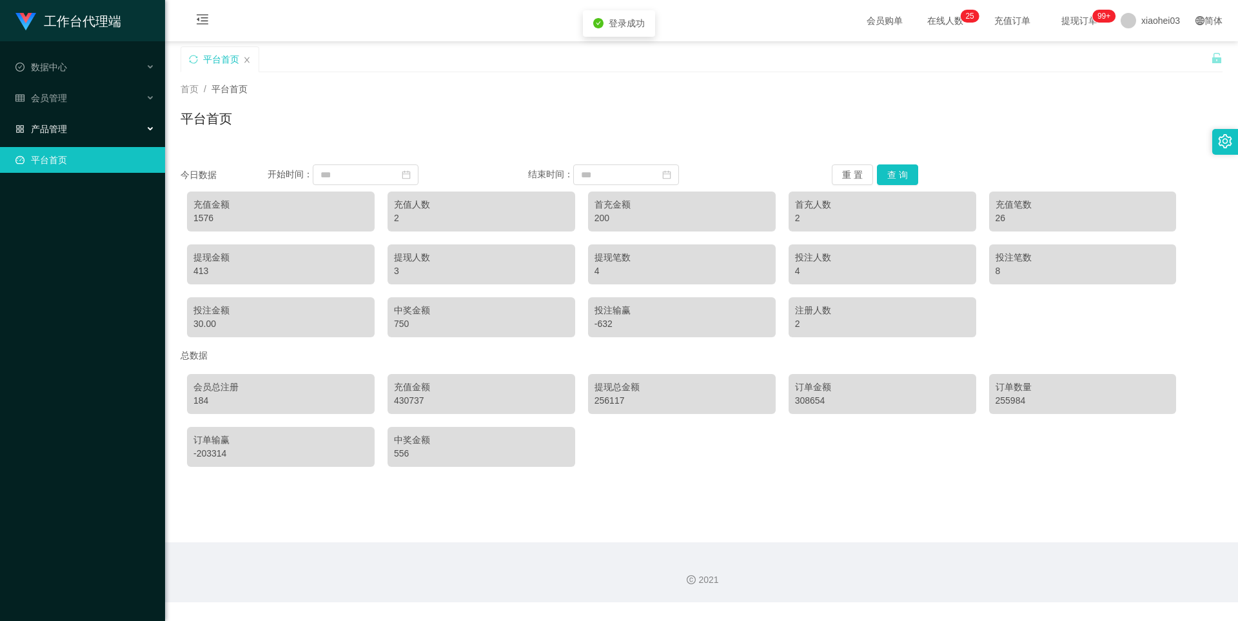
click at [70, 122] on div "产品管理" at bounding box center [82, 129] width 165 height 26
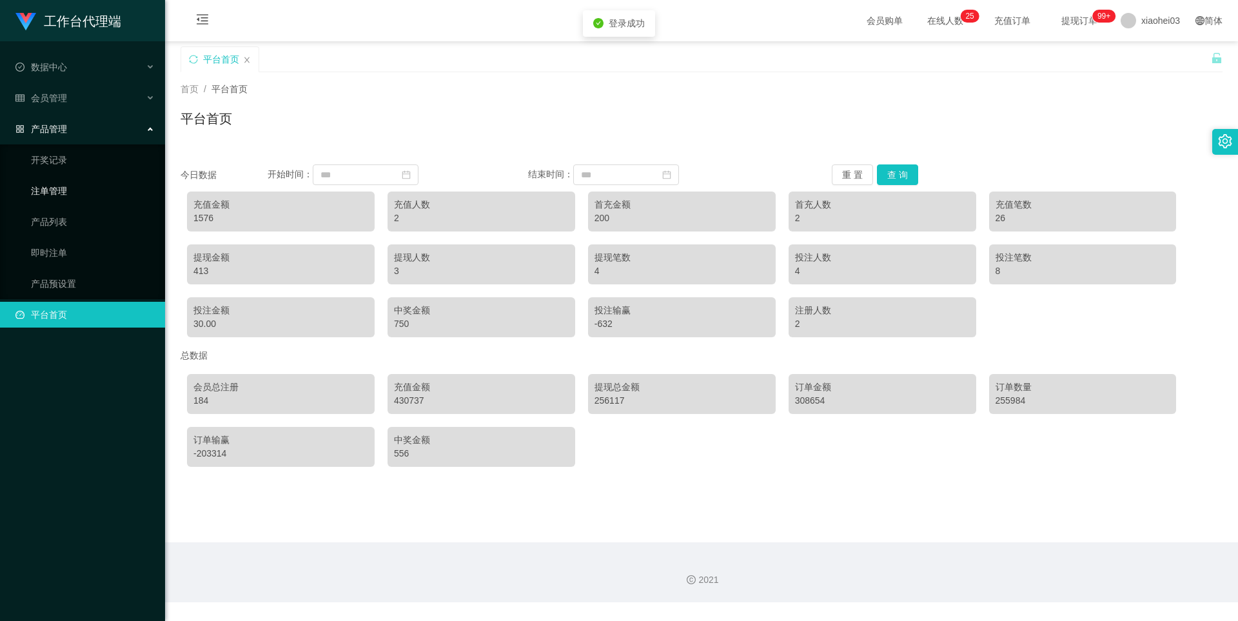
click at [64, 188] on link "注单管理" at bounding box center [93, 191] width 124 height 26
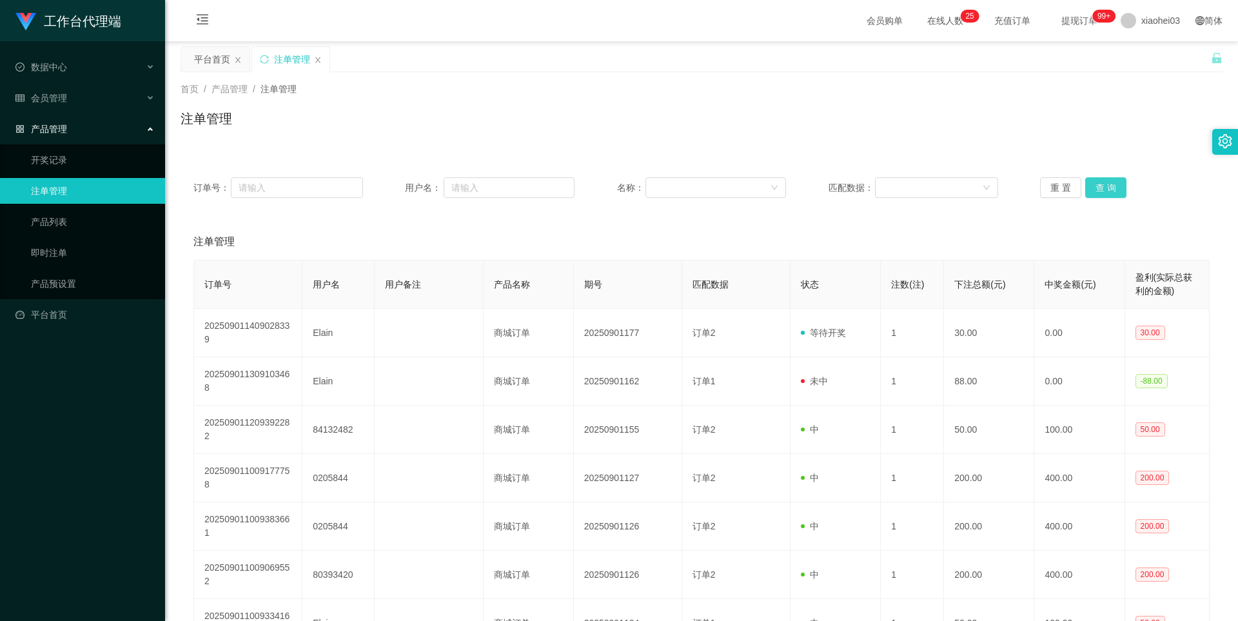
click at [1107, 180] on button "查 询" at bounding box center [1105, 187] width 41 height 21
click at [1107, 181] on button "查 询" at bounding box center [1112, 187] width 55 height 21
click at [1107, 183] on button "查 询" at bounding box center [1105, 187] width 41 height 21
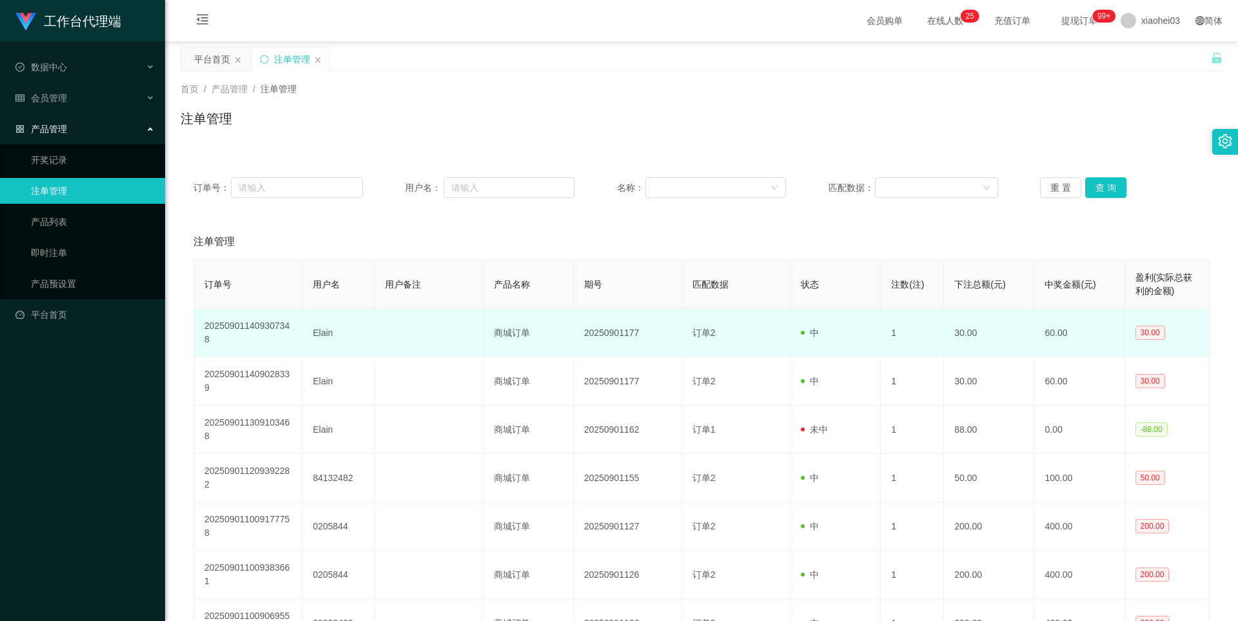
click at [320, 336] on td "Elain" at bounding box center [338, 333] width 72 height 48
copy td "Elain"
